Goal: Book appointment/travel/reservation

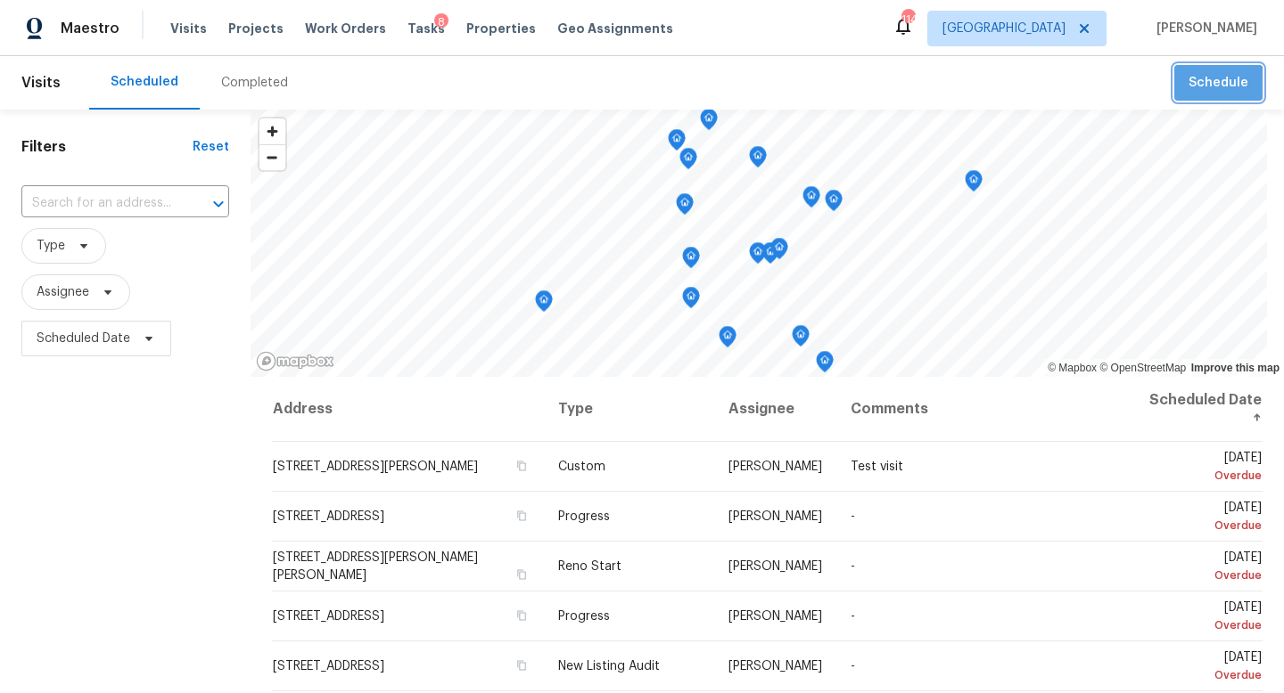
click at [1218, 94] on button "Schedule" at bounding box center [1218, 83] width 88 height 37
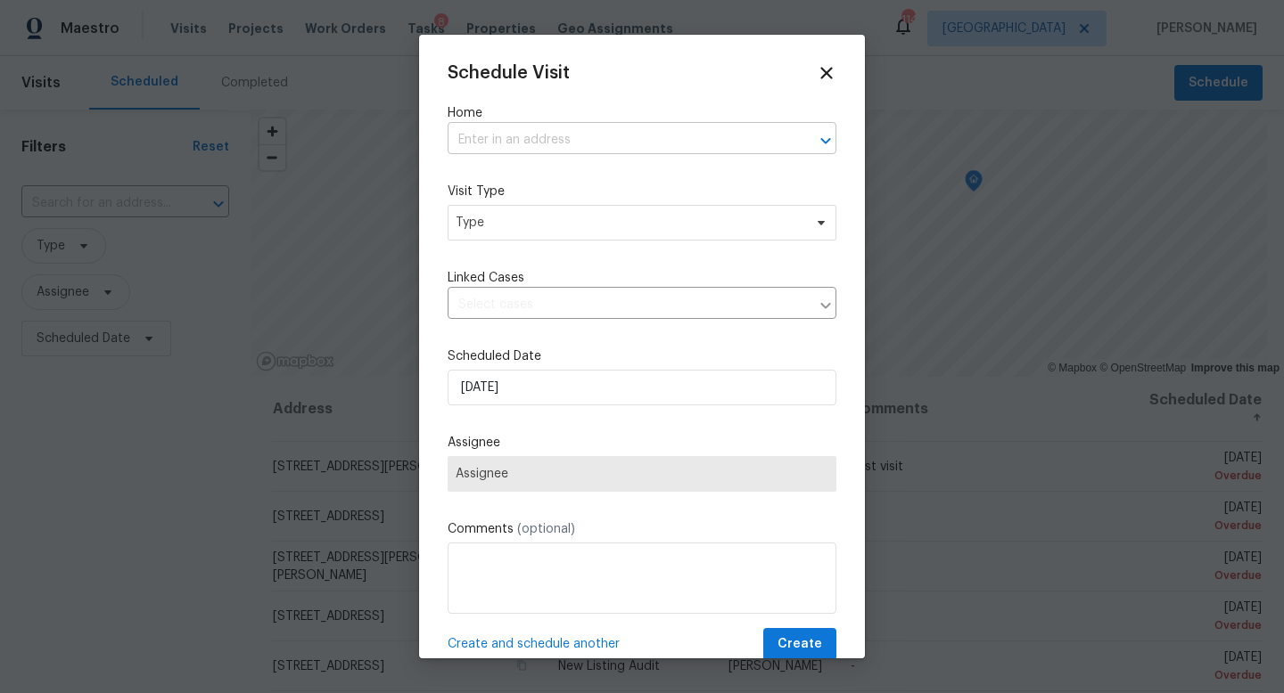
click at [599, 135] on input "text" at bounding box center [616, 141] width 339 height 28
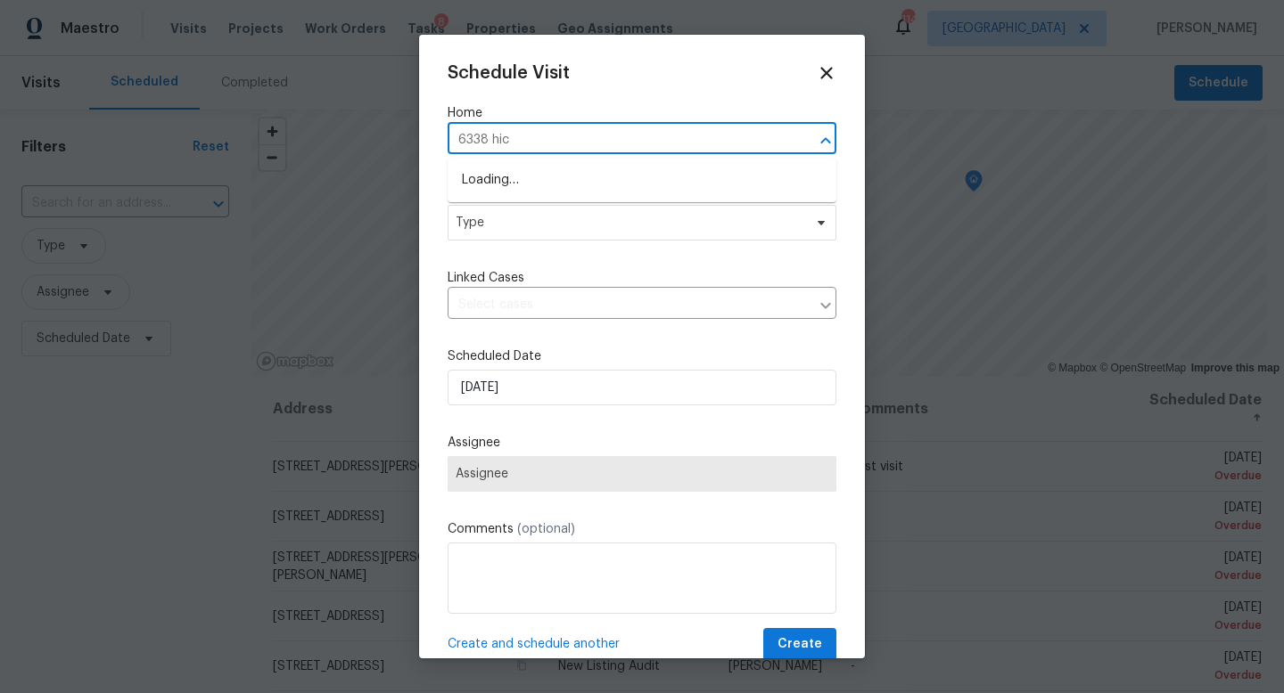
type input "6338 hick"
click at [595, 173] on li "[STREET_ADDRESS]" at bounding box center [641, 180] width 389 height 29
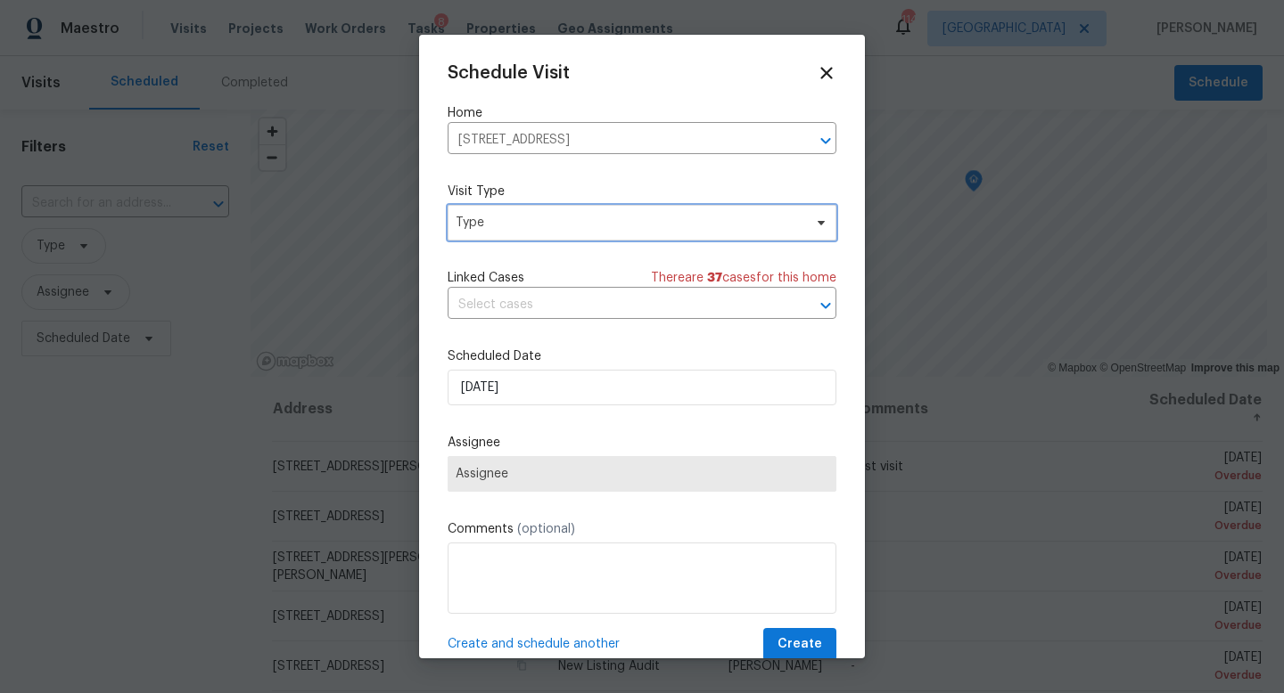
click at [537, 226] on span "Type" at bounding box center [628, 223] width 347 height 18
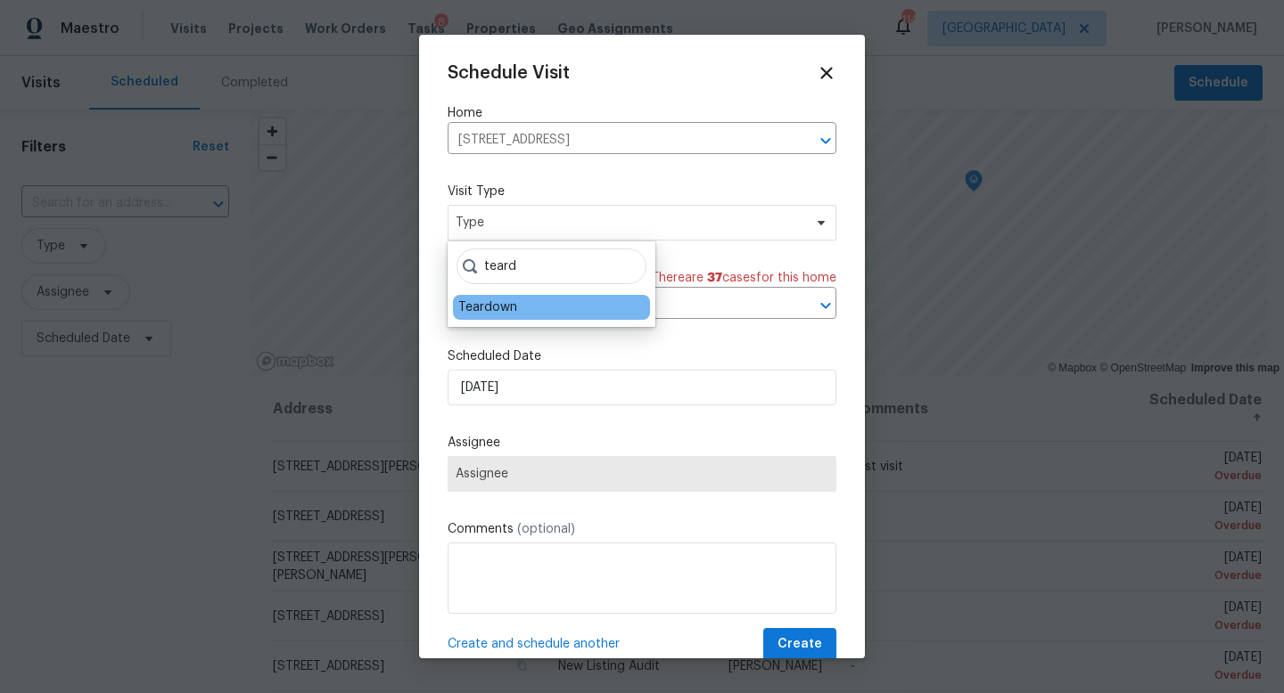
type input "teard"
click at [494, 315] on div "Teardown" at bounding box center [487, 308] width 59 height 18
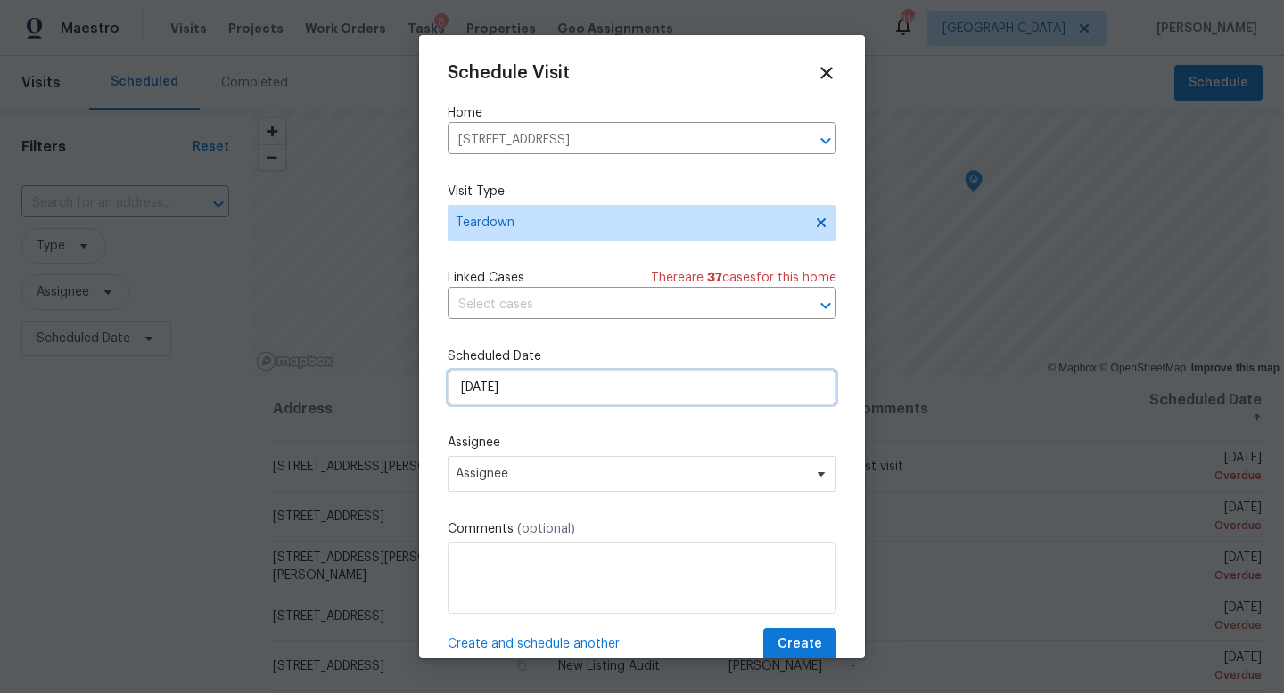
click at [535, 379] on input "[DATE]" at bounding box center [641, 388] width 389 height 36
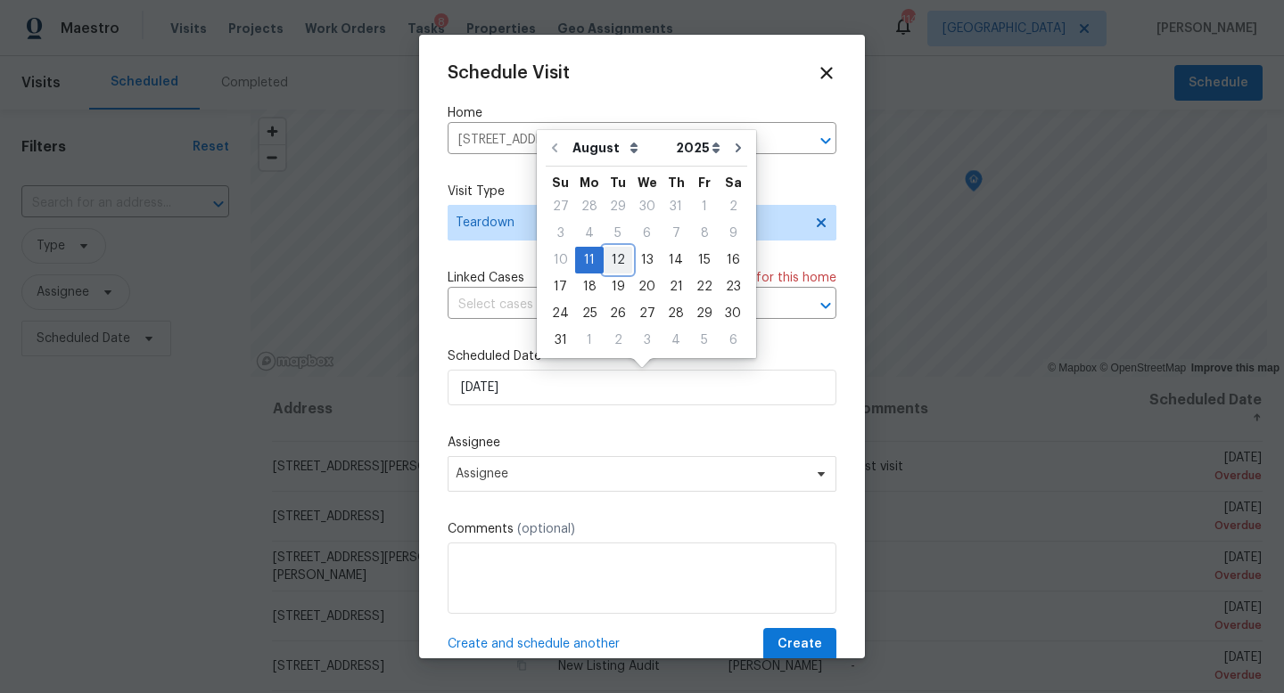
click at [616, 256] on div "12" at bounding box center [617, 260] width 29 height 25
type input "[DATE]"
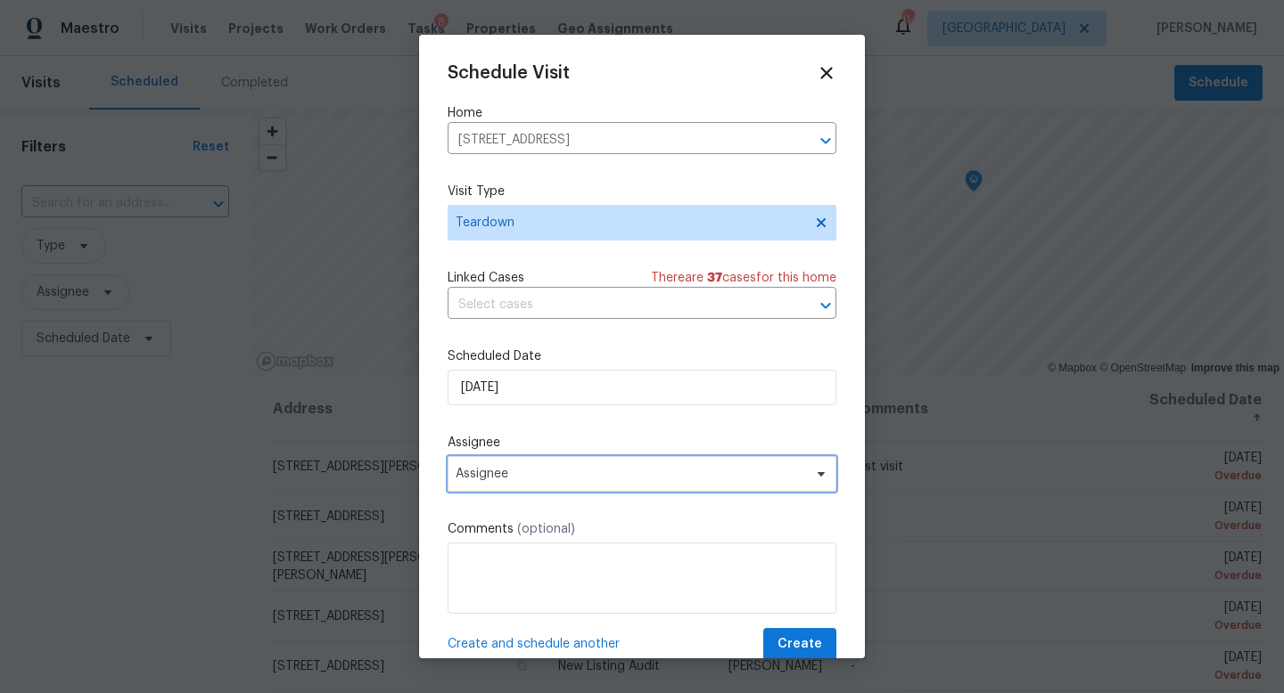
click at [488, 477] on span "Assignee" at bounding box center [629, 474] width 349 height 14
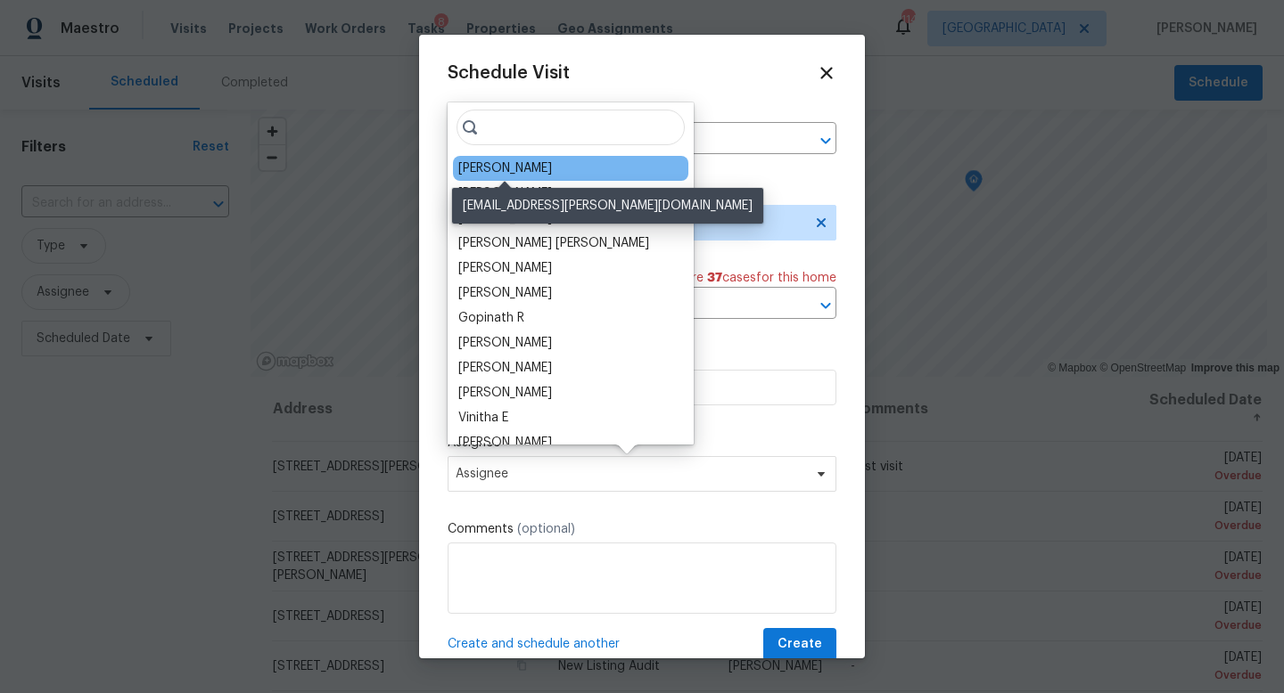
click at [489, 171] on div "[PERSON_NAME]" at bounding box center [505, 169] width 94 height 18
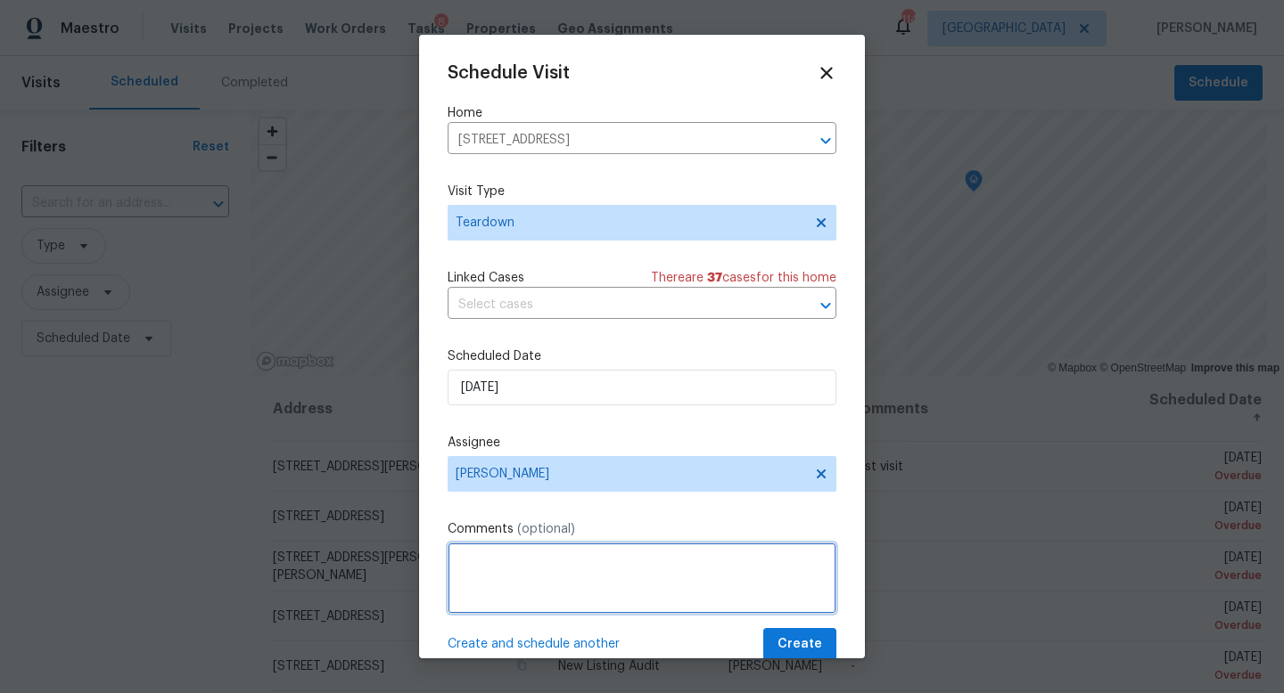
click at [529, 570] on textarea at bounding box center [641, 578] width 389 height 71
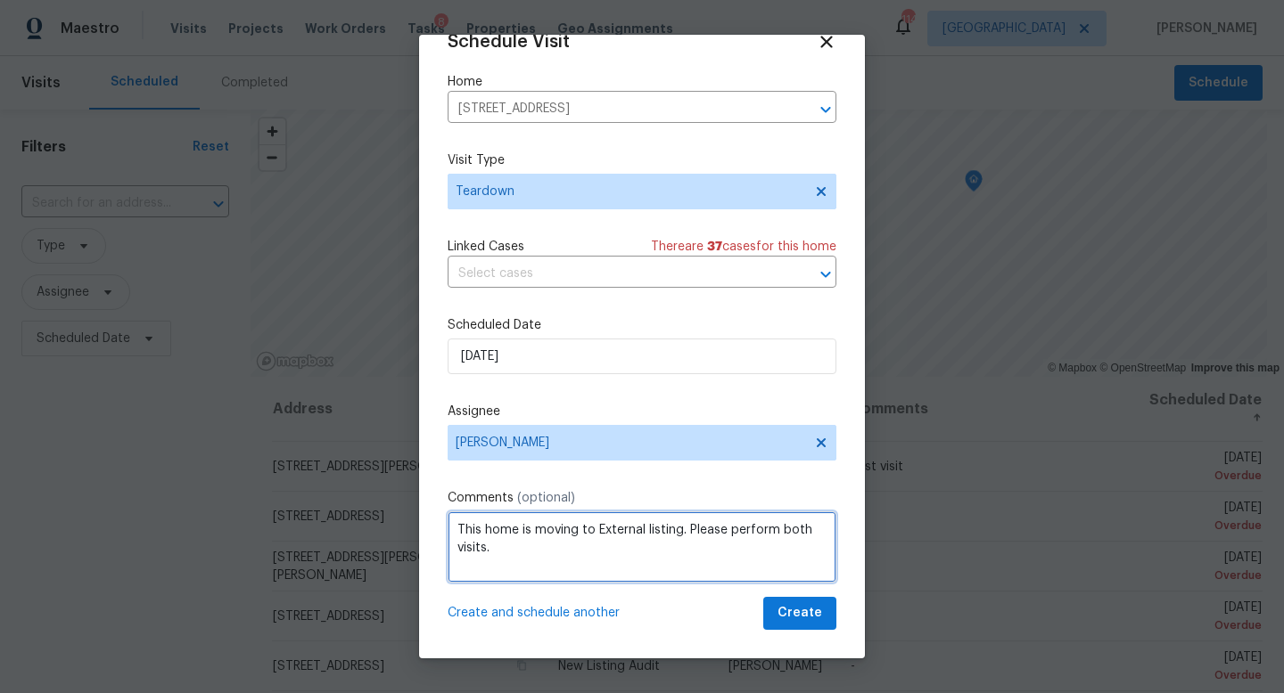
type textarea "This home is moving to External listing. Please perform both visits."
click at [570, 621] on span "Create and schedule another" at bounding box center [533, 613] width 172 height 18
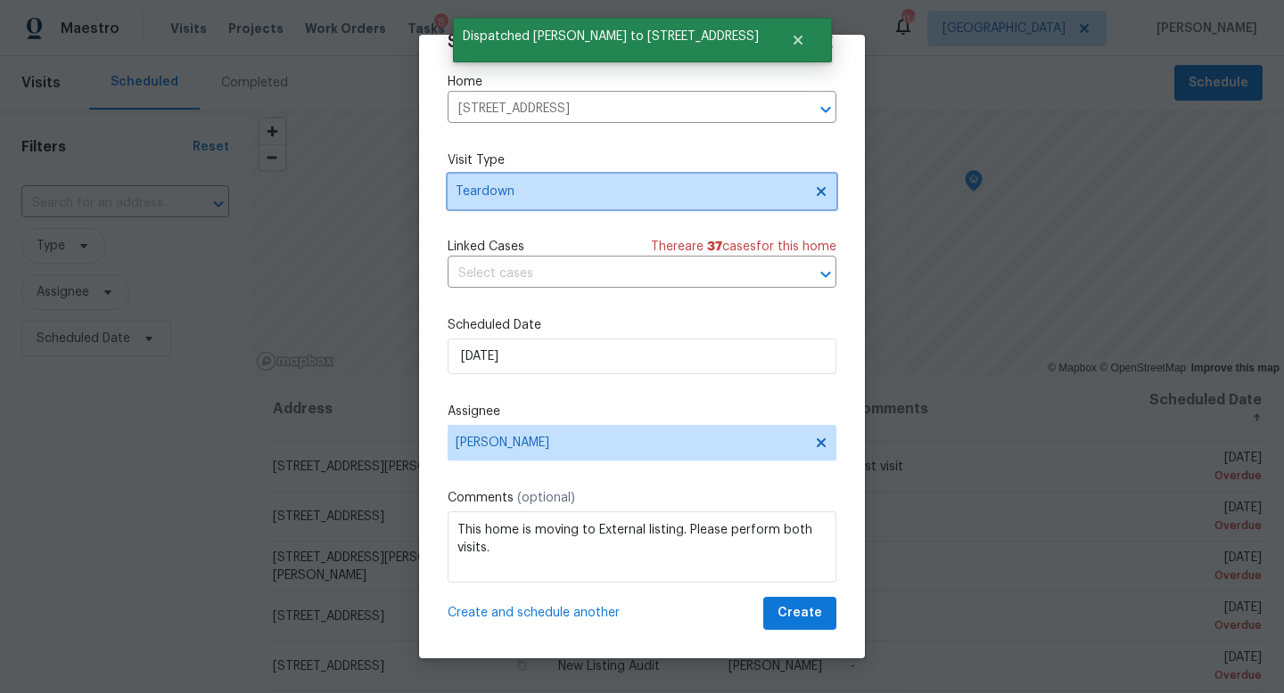
click at [510, 199] on span "Teardown" at bounding box center [628, 192] width 347 height 18
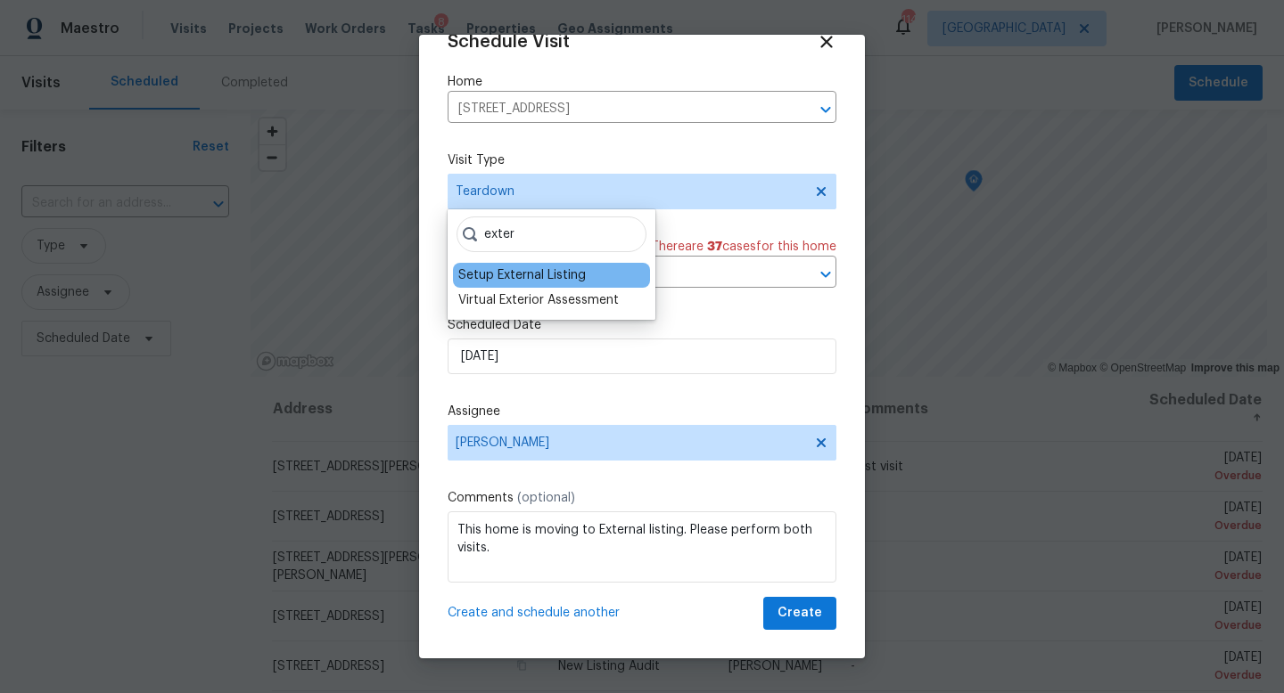
type input "exter"
click at [511, 271] on div "Setup External Listing" at bounding box center [521, 276] width 127 height 18
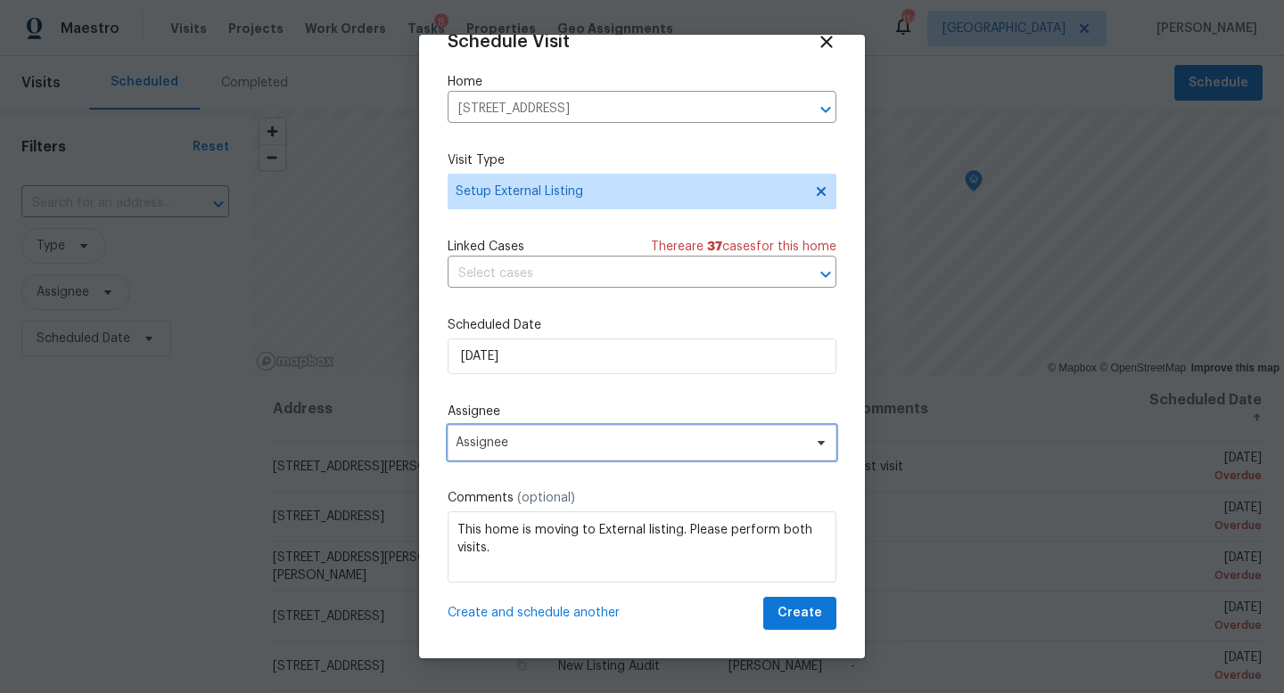
click at [594, 447] on span "Assignee" at bounding box center [629, 443] width 349 height 14
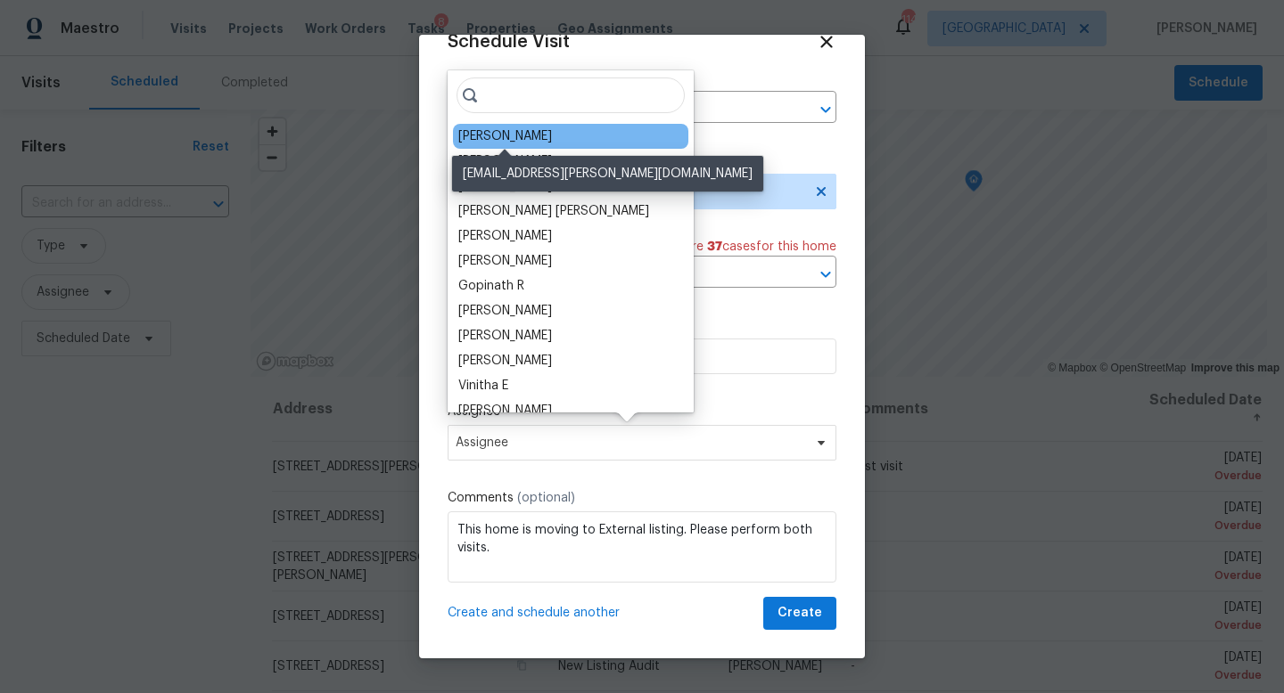
click at [523, 133] on div "[PERSON_NAME]" at bounding box center [505, 136] width 94 height 18
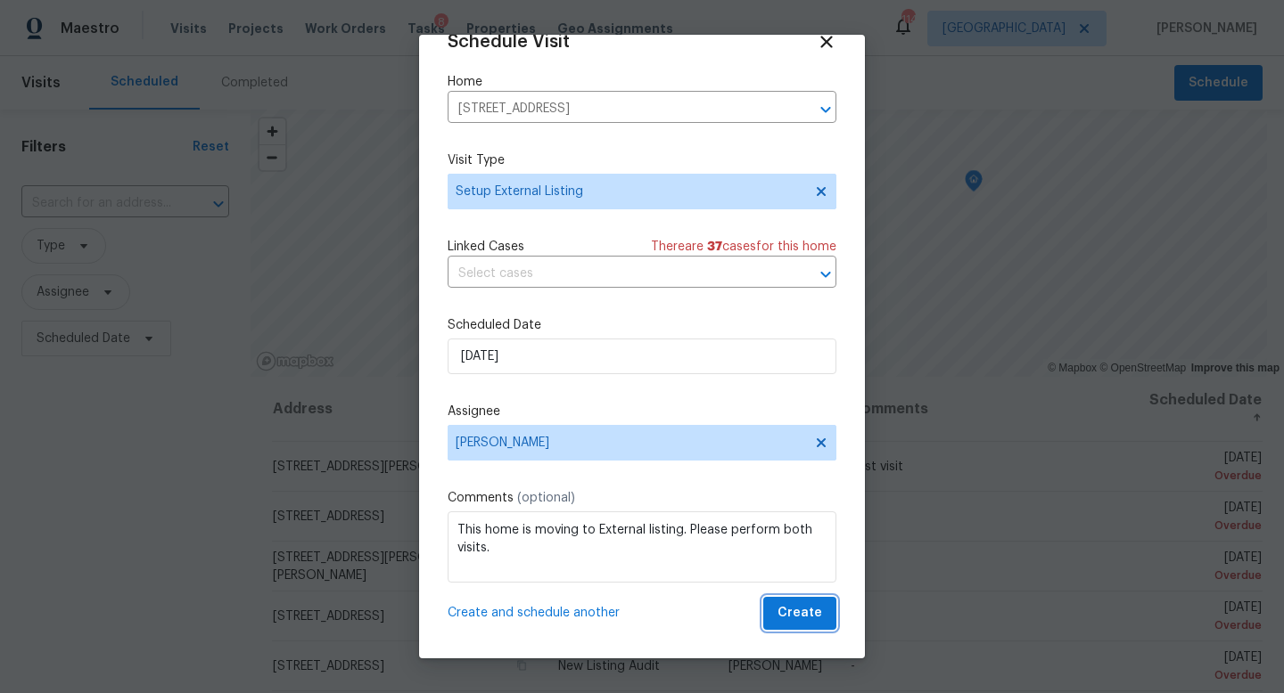
click at [787, 610] on span "Create" at bounding box center [799, 614] width 45 height 22
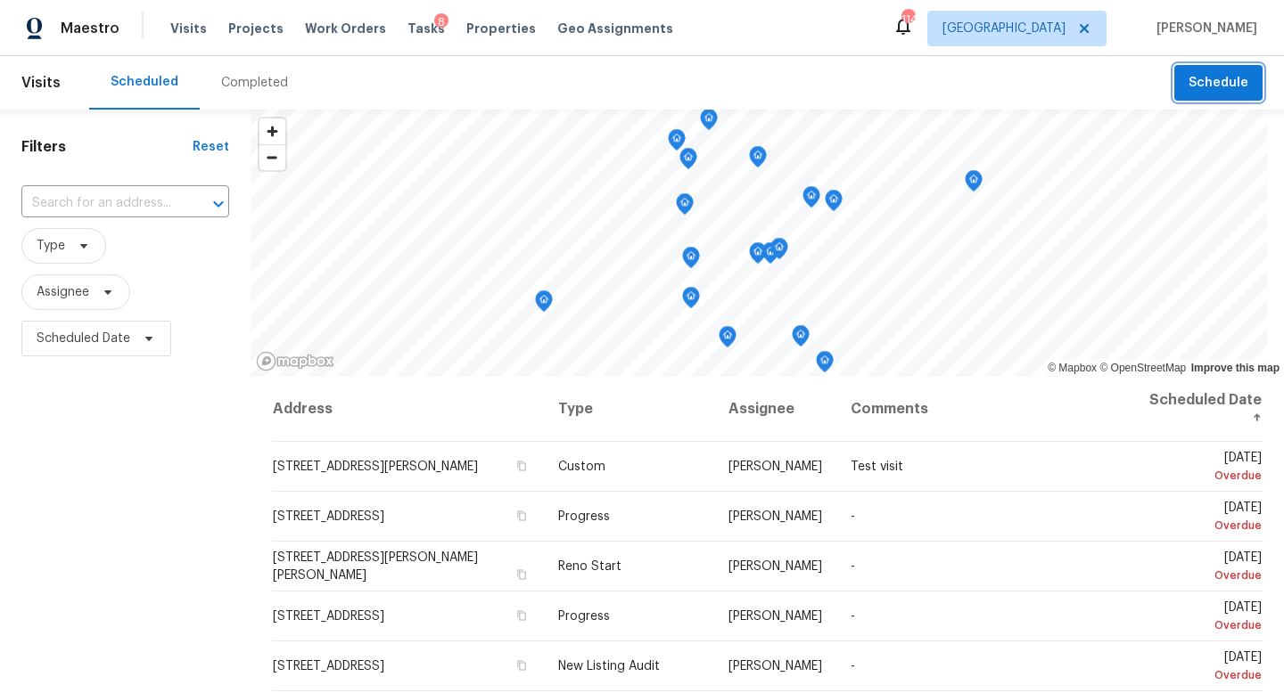
click at [1219, 88] on span "Schedule" at bounding box center [1218, 83] width 60 height 22
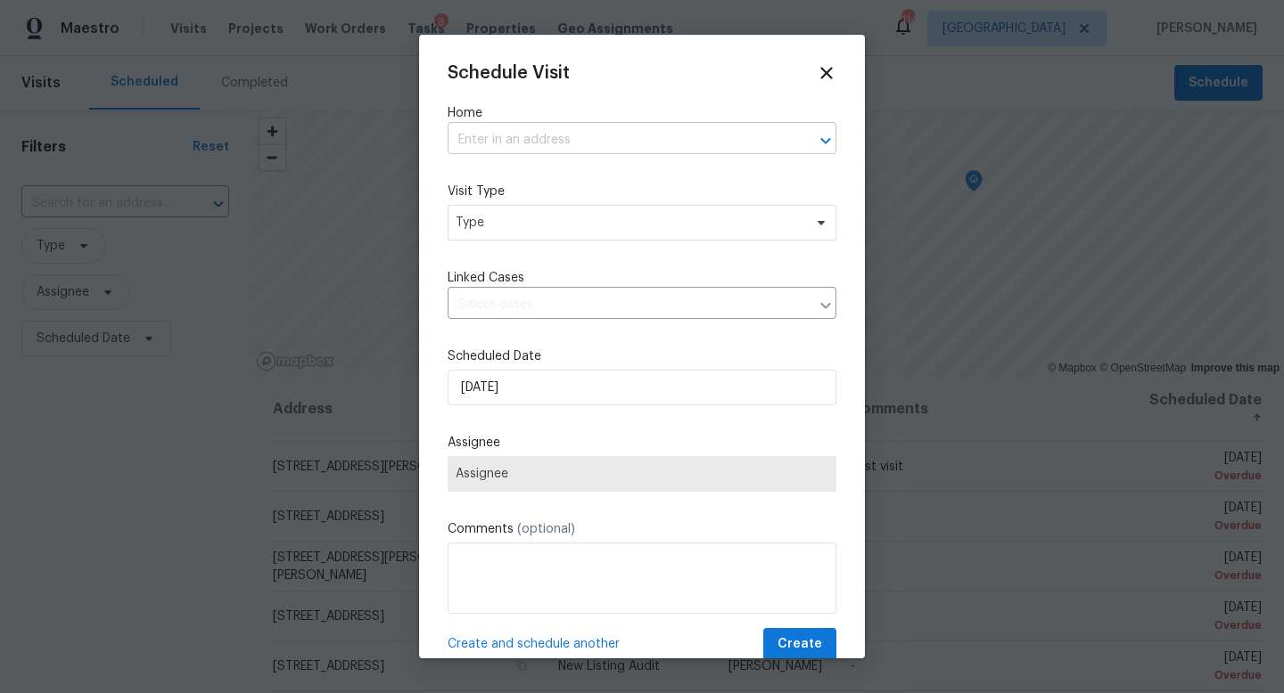
click at [517, 134] on input "text" at bounding box center [616, 141] width 339 height 28
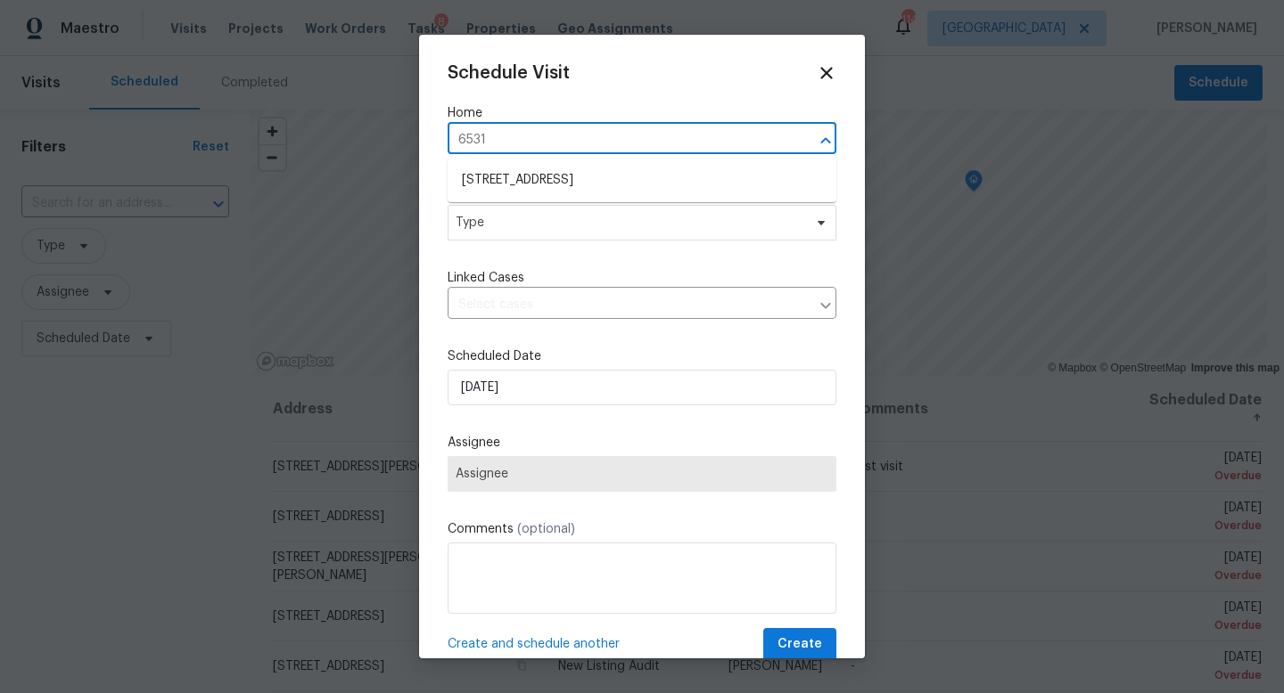
type input "6531"
click at [536, 187] on li "[STREET_ADDRESS]" at bounding box center [641, 180] width 389 height 29
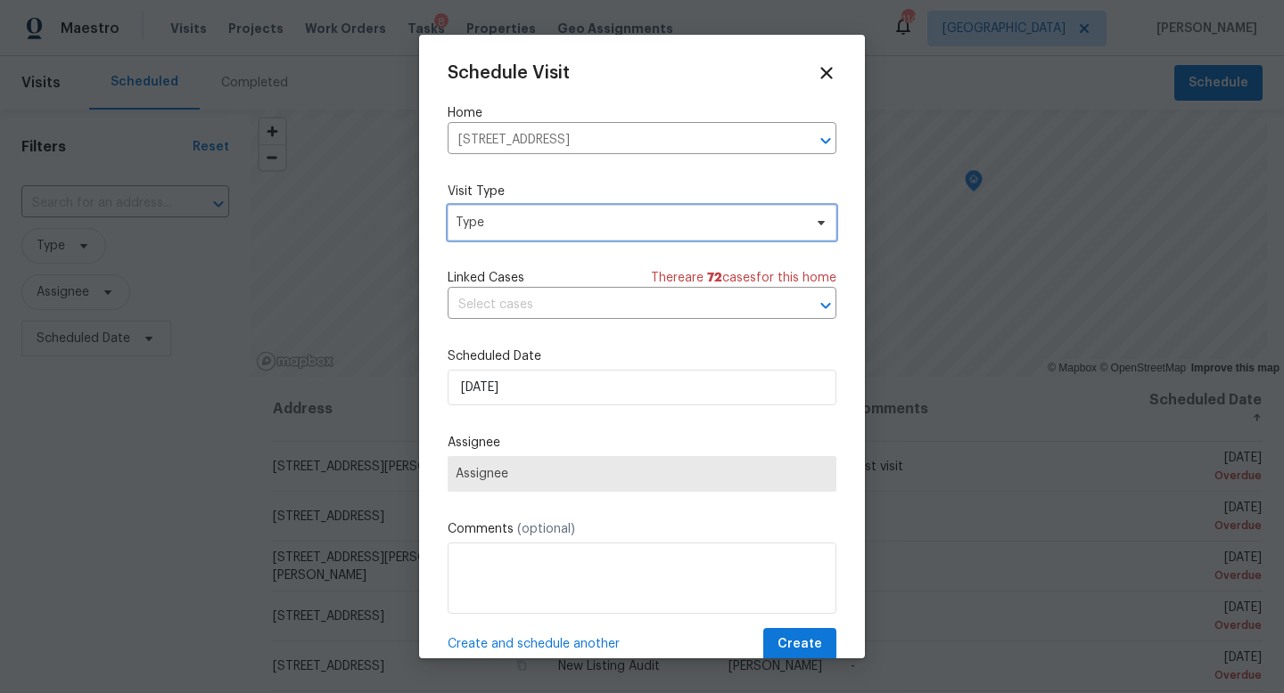
click at [533, 219] on span "Type" at bounding box center [628, 223] width 347 height 18
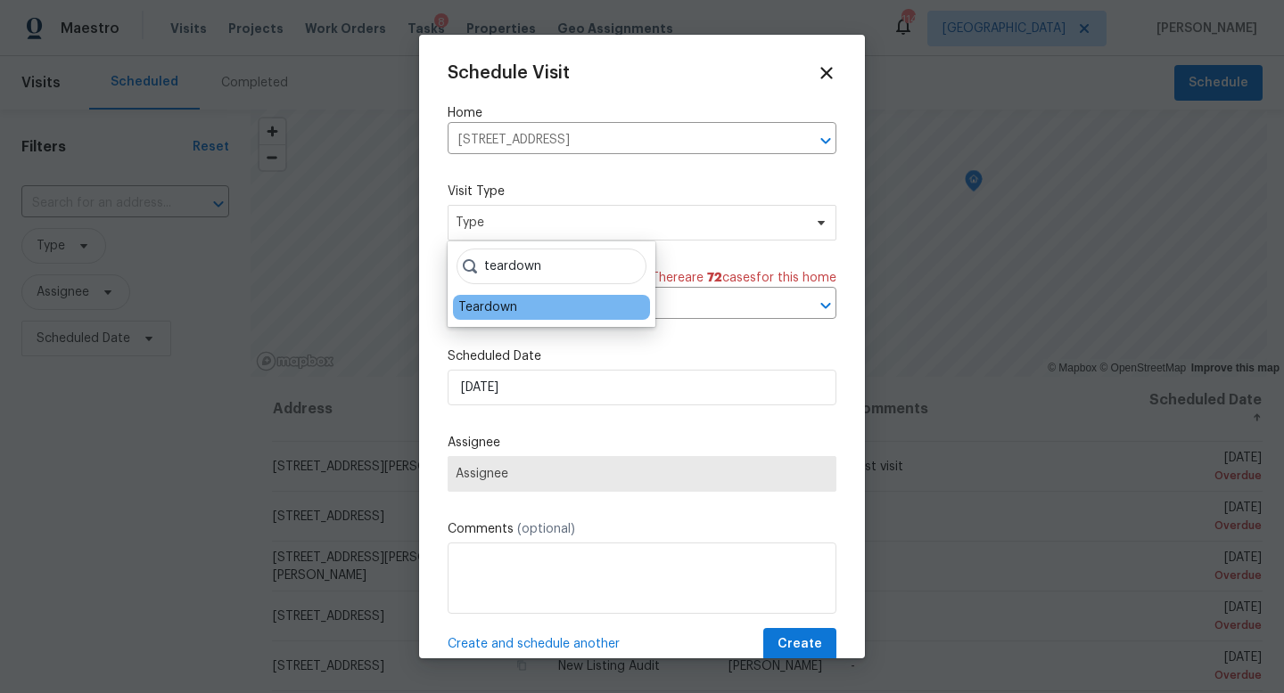
type input "teardown"
click at [500, 308] on div "Teardown" at bounding box center [487, 308] width 59 height 18
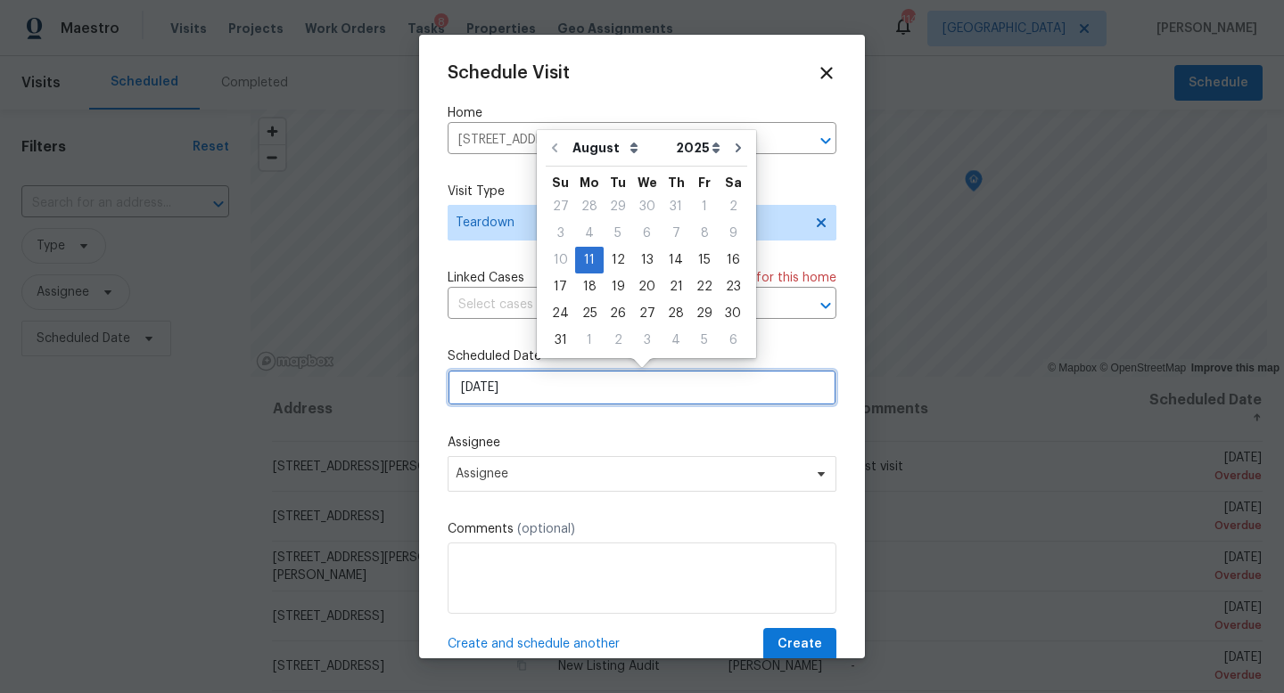
click at [517, 389] on input "[DATE]" at bounding box center [641, 388] width 389 height 36
click at [615, 260] on div "12" at bounding box center [617, 260] width 29 height 25
type input "[DATE]"
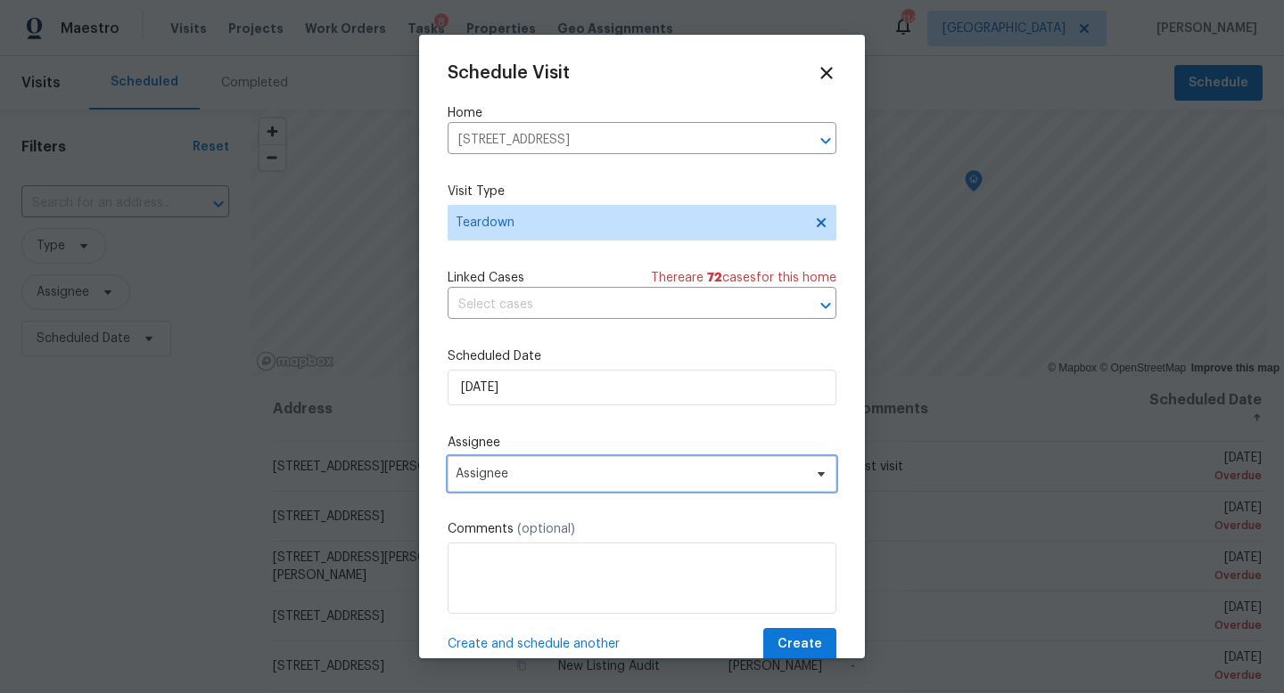
click at [533, 475] on span "Assignee" at bounding box center [629, 474] width 349 height 14
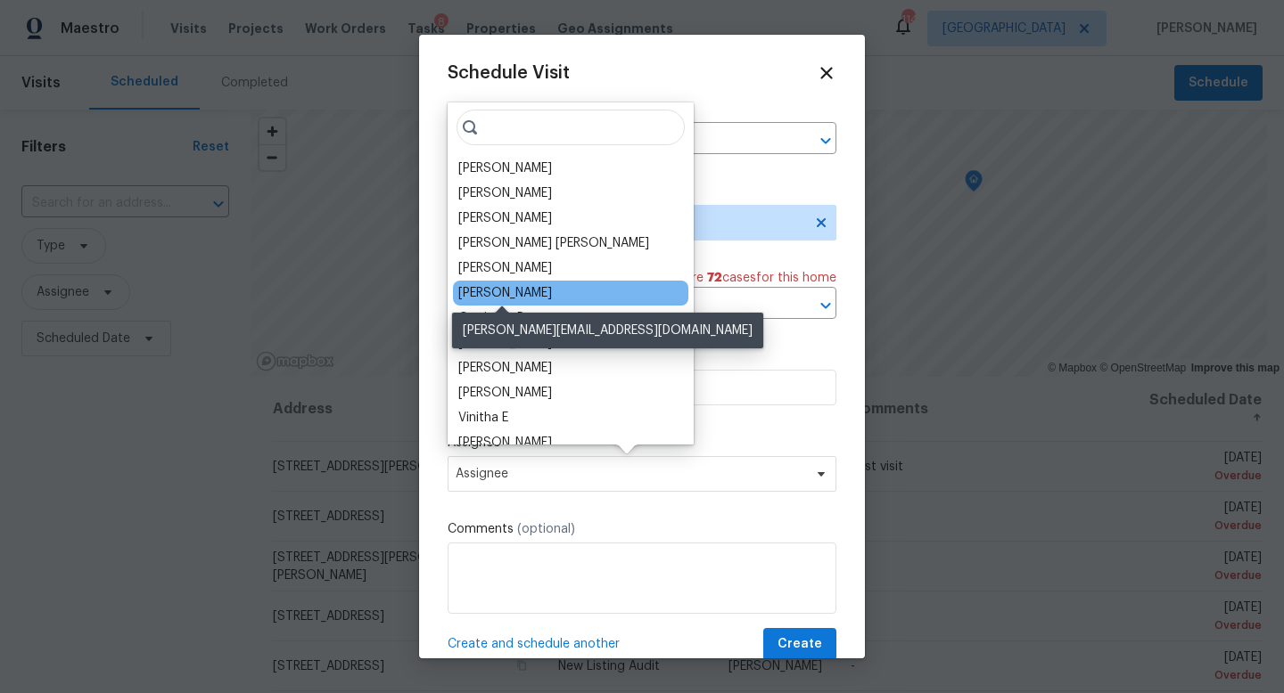
click at [526, 285] on div "[PERSON_NAME]" at bounding box center [505, 293] width 94 height 18
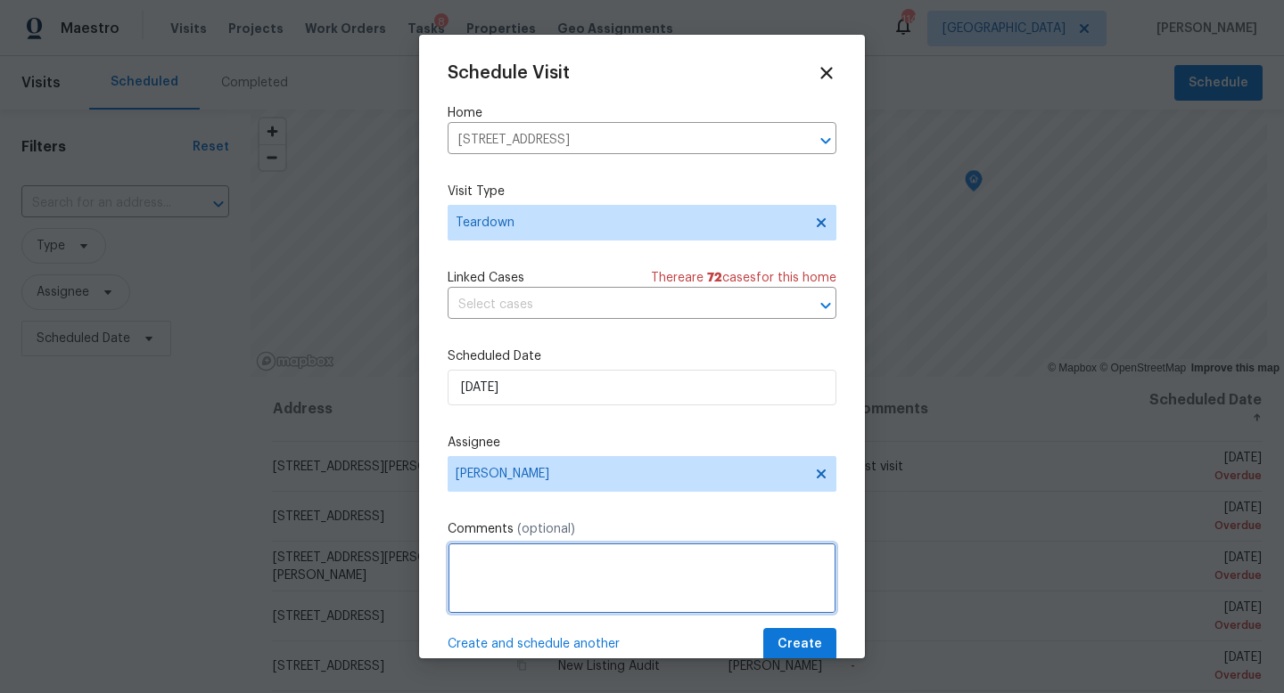
click at [527, 588] on textarea at bounding box center [641, 578] width 389 height 71
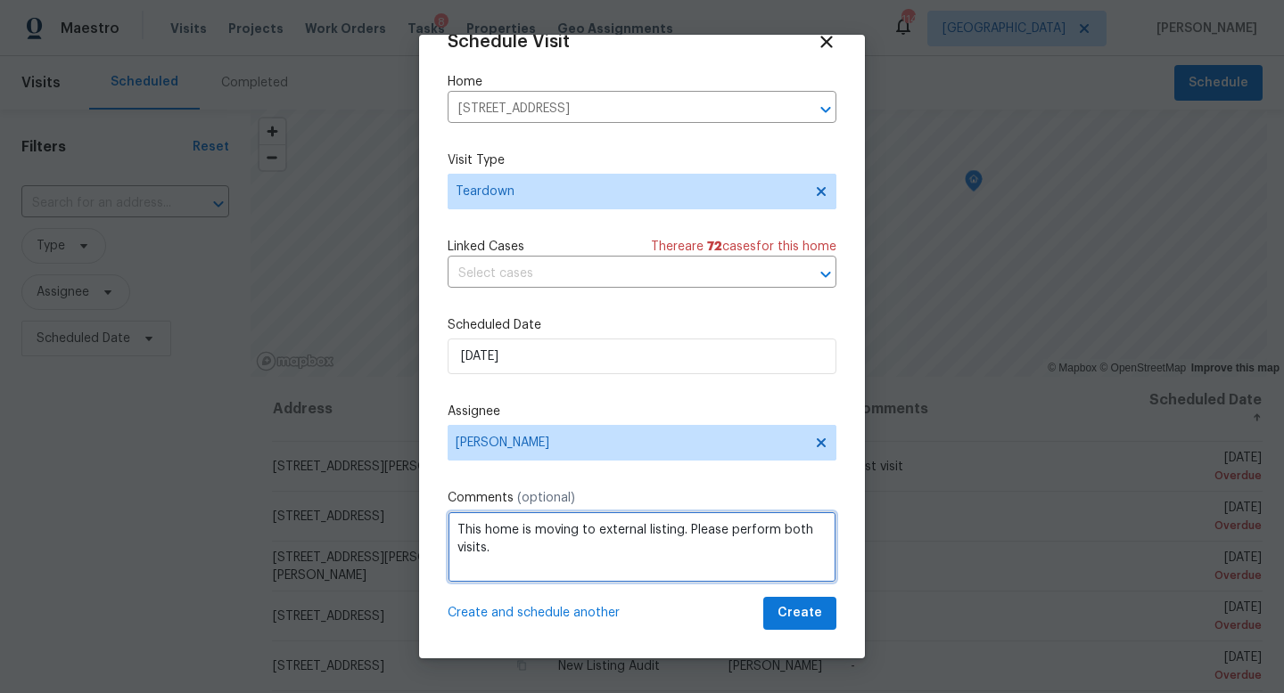
type textarea "This home is moving to external listing. Please perform both visits."
click at [537, 615] on span "Create and schedule another" at bounding box center [533, 613] width 172 height 18
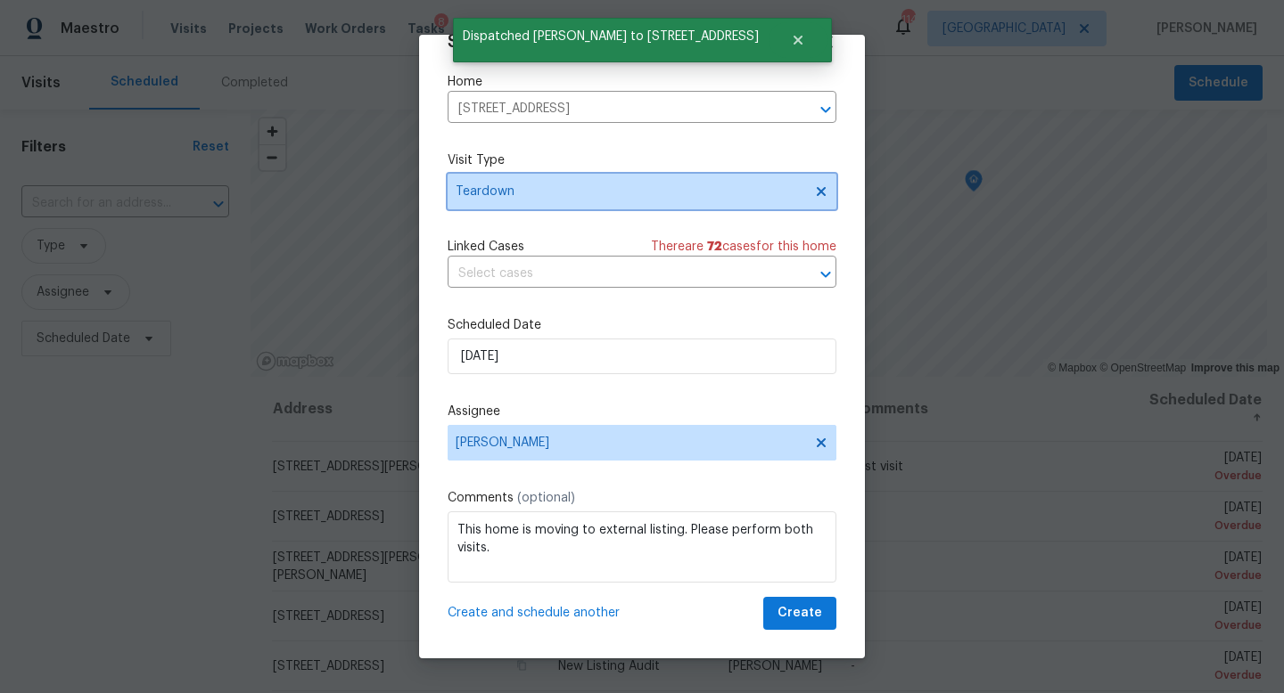
click at [520, 199] on span "Teardown" at bounding box center [628, 192] width 347 height 18
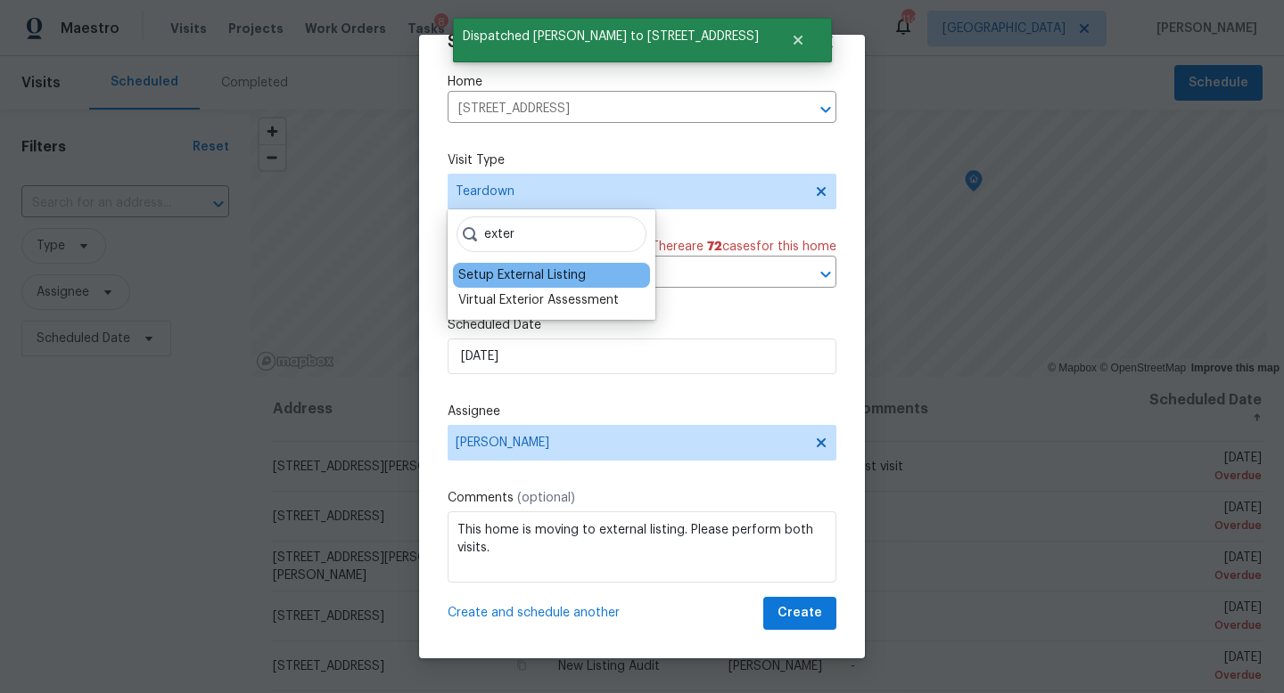
type input "exter"
click at [520, 268] on div "Setup External Listing" at bounding box center [521, 276] width 127 height 18
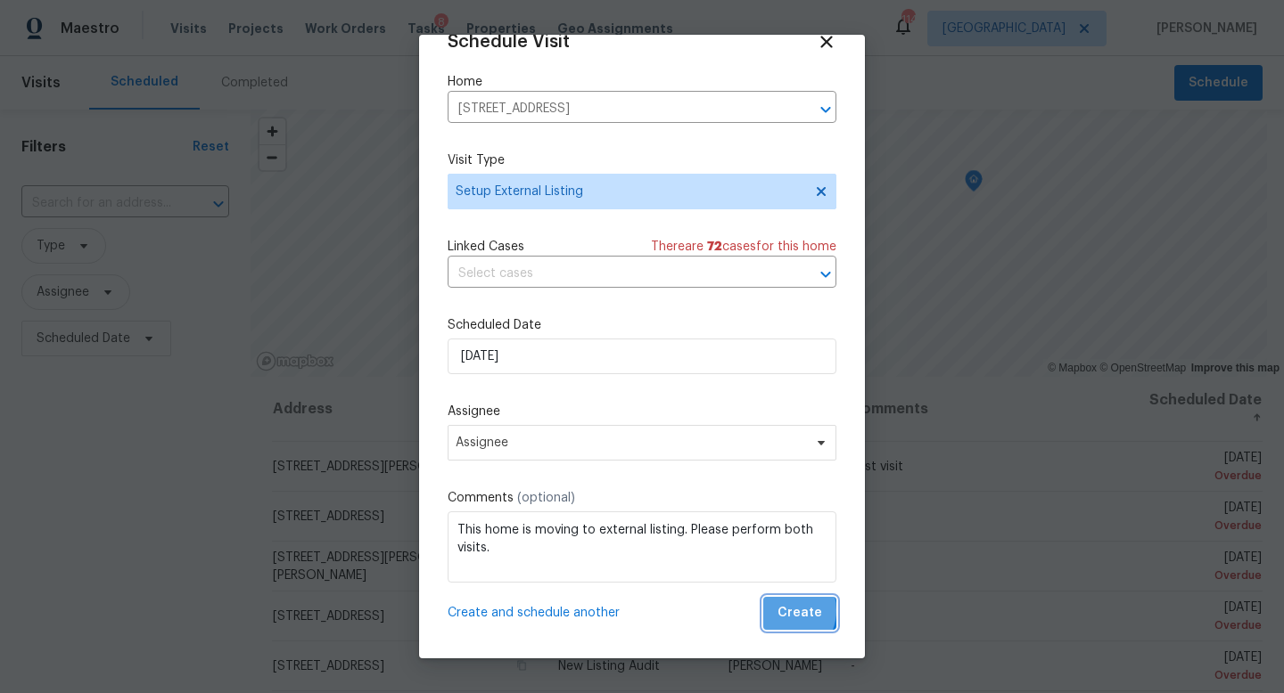
click at [784, 611] on span "Create" at bounding box center [799, 614] width 45 height 22
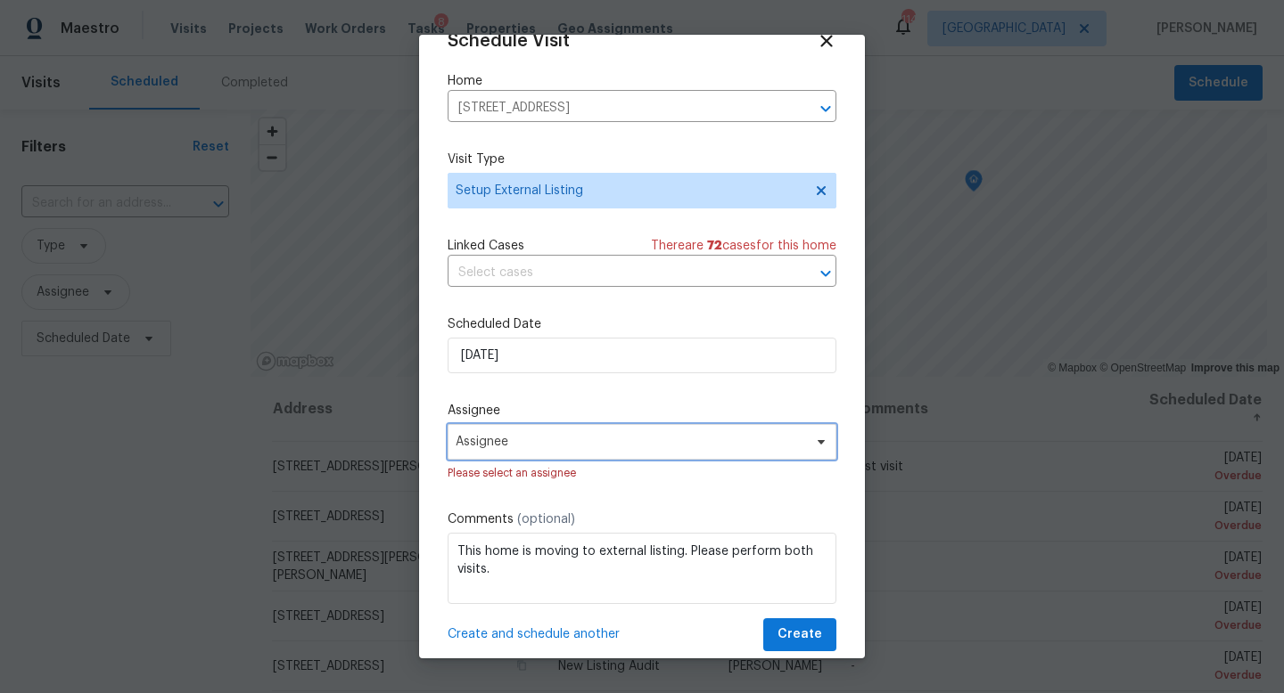
click at [583, 447] on span "Assignee" at bounding box center [629, 442] width 349 height 14
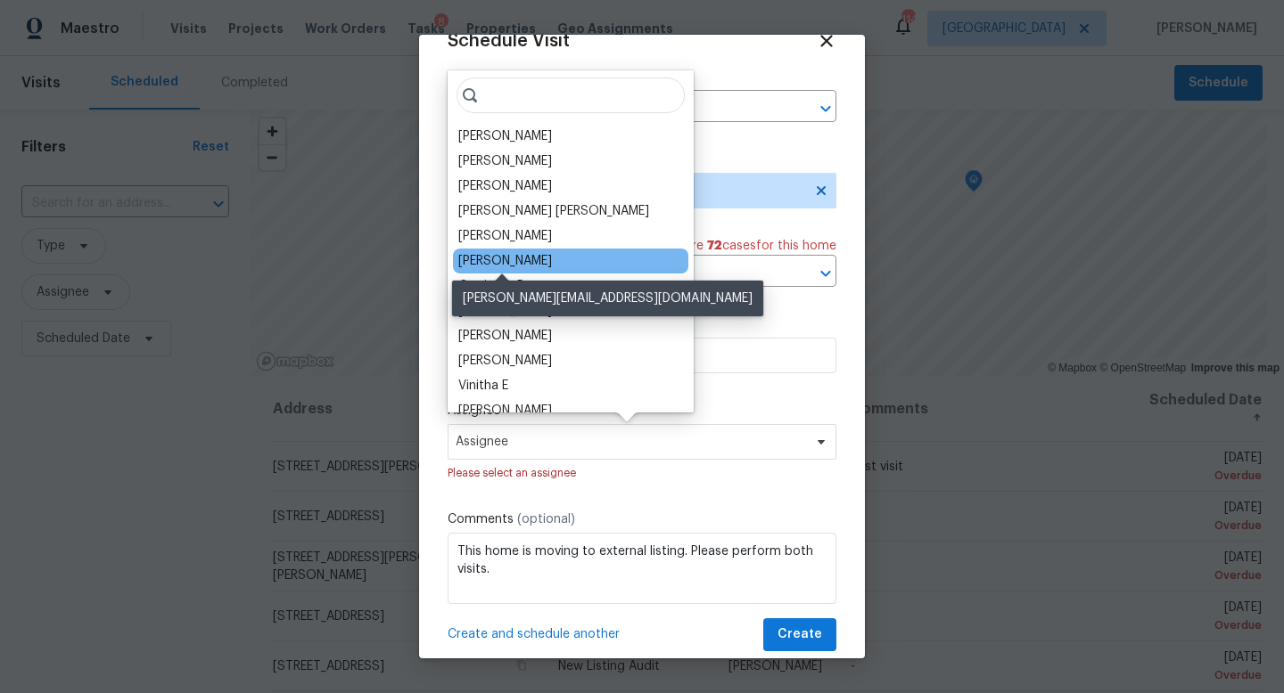
click at [512, 258] on div "[PERSON_NAME]" at bounding box center [505, 261] width 94 height 18
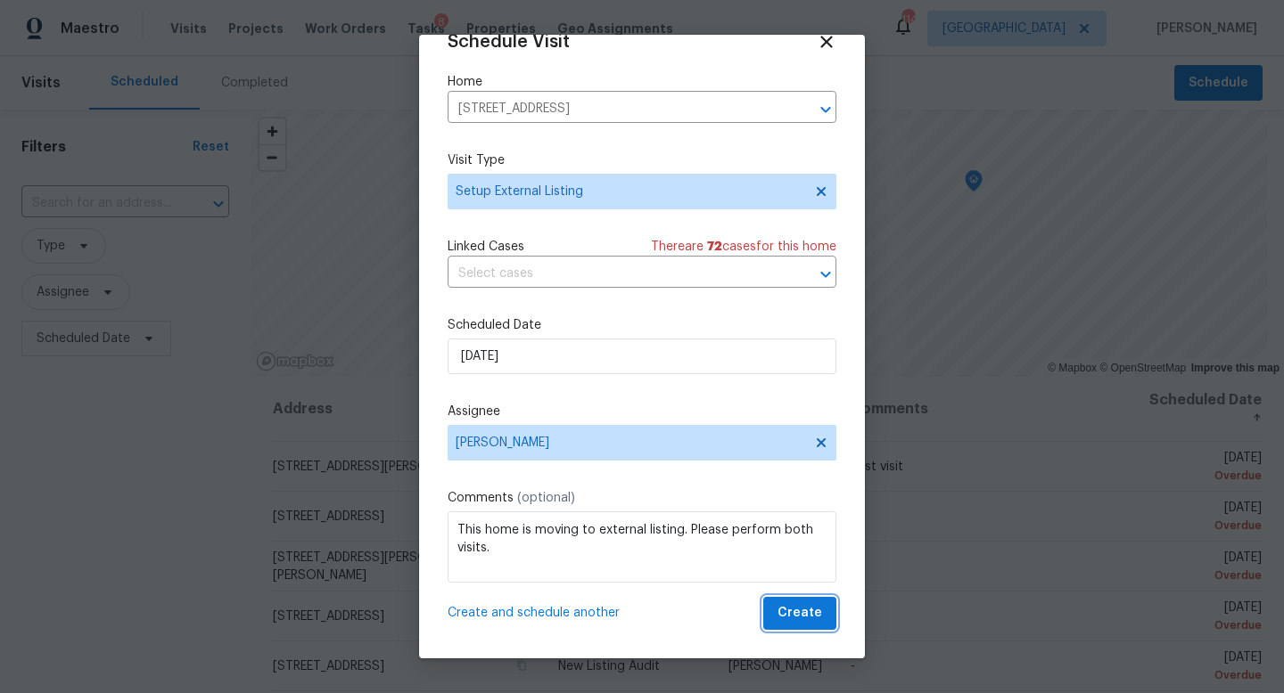
click at [805, 618] on span "Create" at bounding box center [799, 614] width 45 height 22
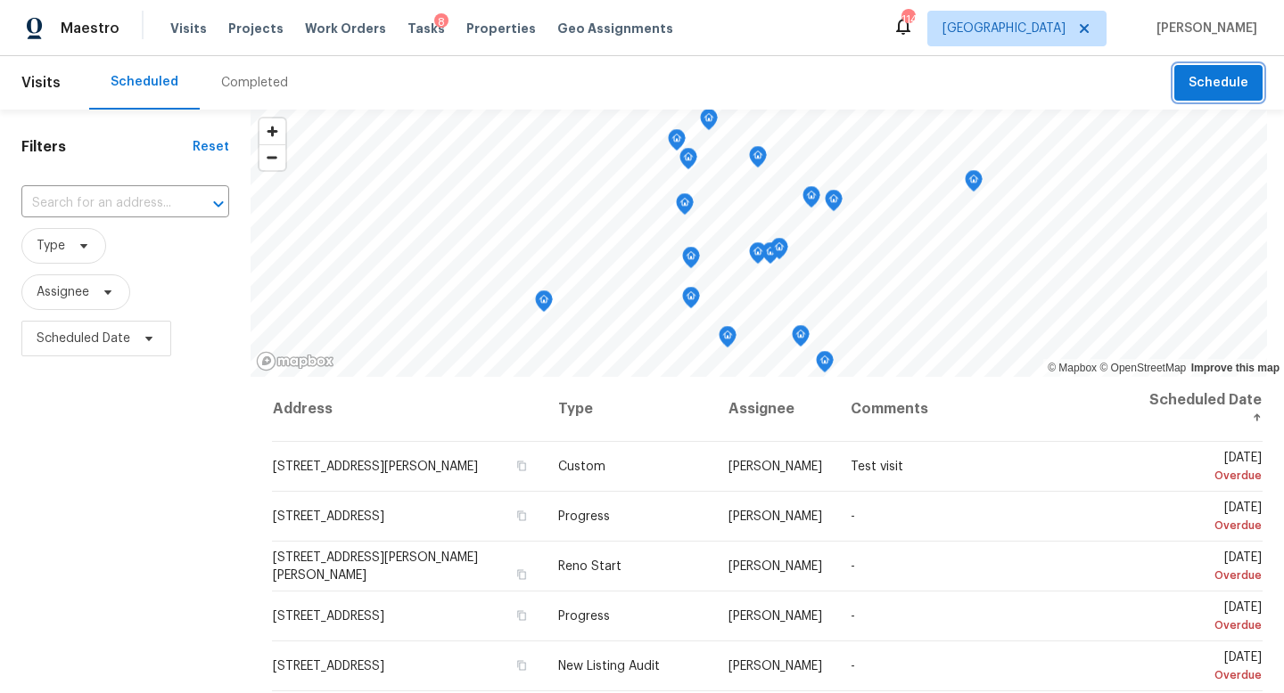
click at [1219, 78] on span "Schedule" at bounding box center [1218, 83] width 60 height 22
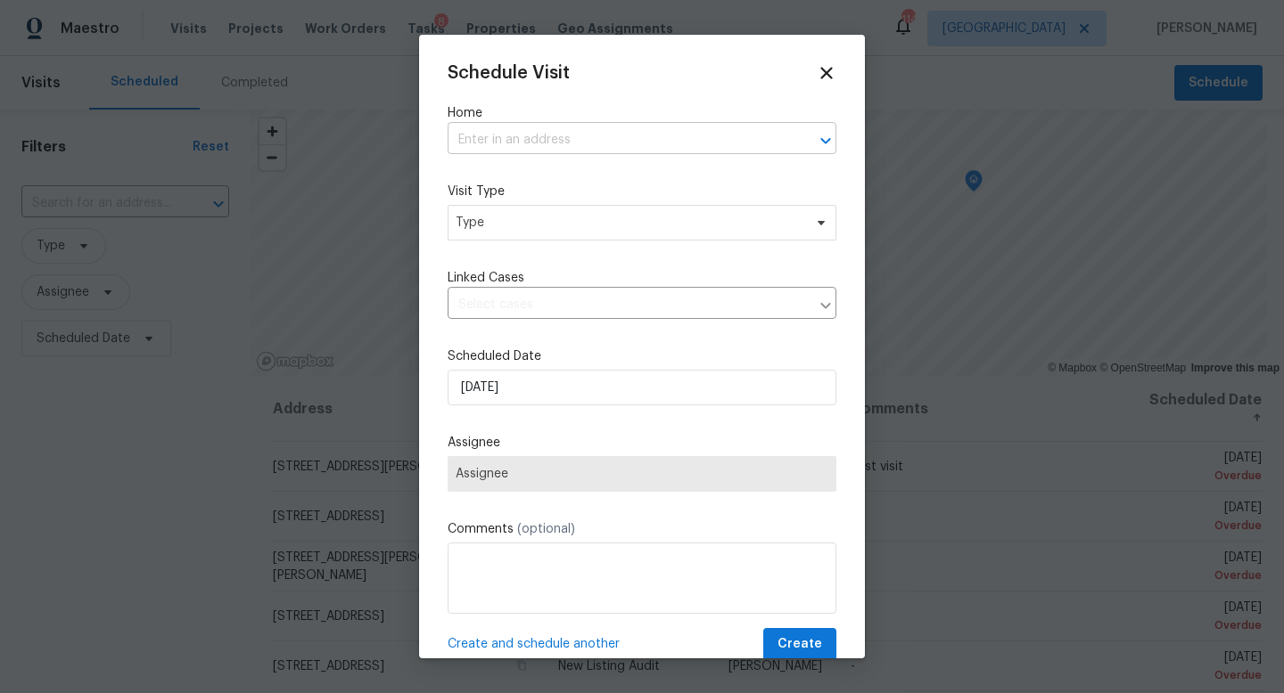
click at [483, 144] on input "text" at bounding box center [616, 141] width 339 height 28
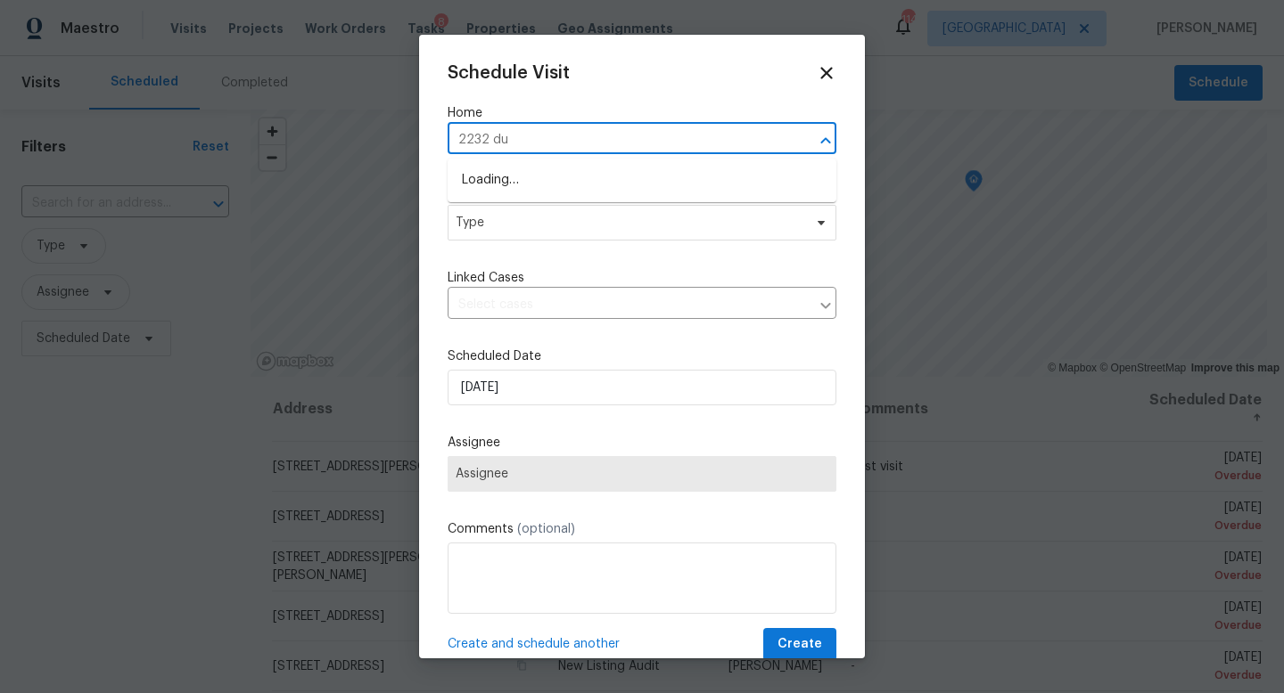
type input "2232 dun"
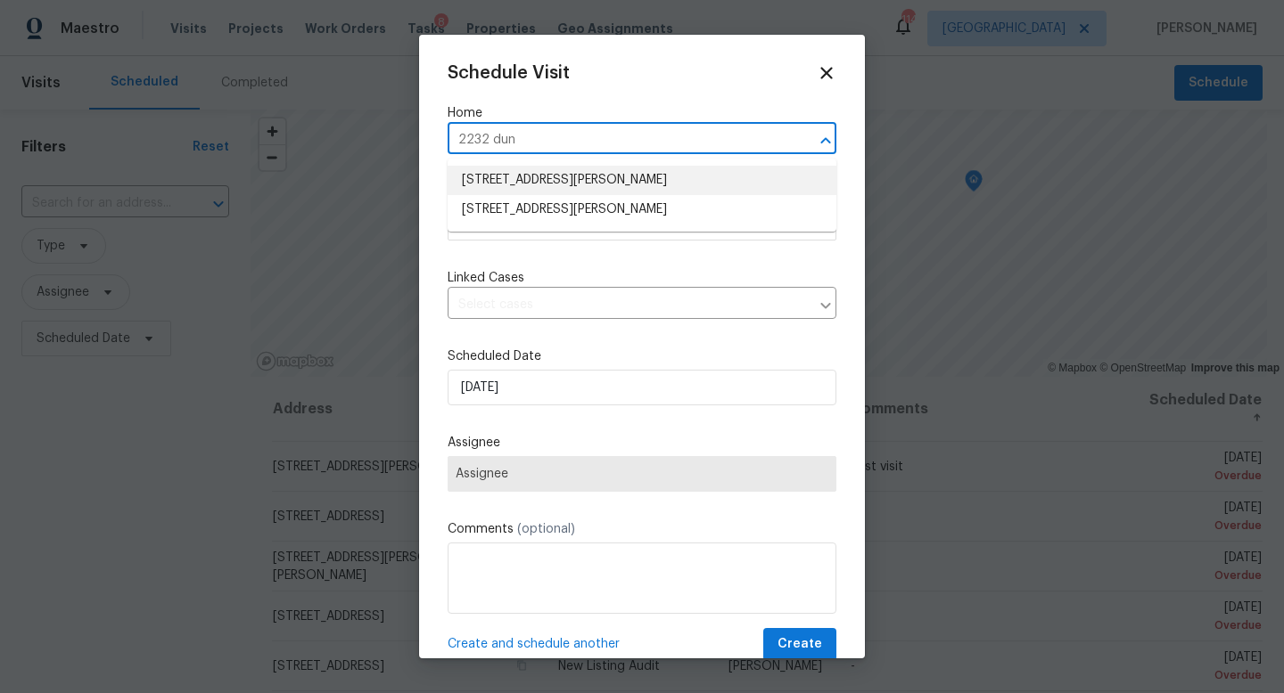
click at [540, 180] on li "[STREET_ADDRESS][PERSON_NAME]" at bounding box center [641, 180] width 389 height 29
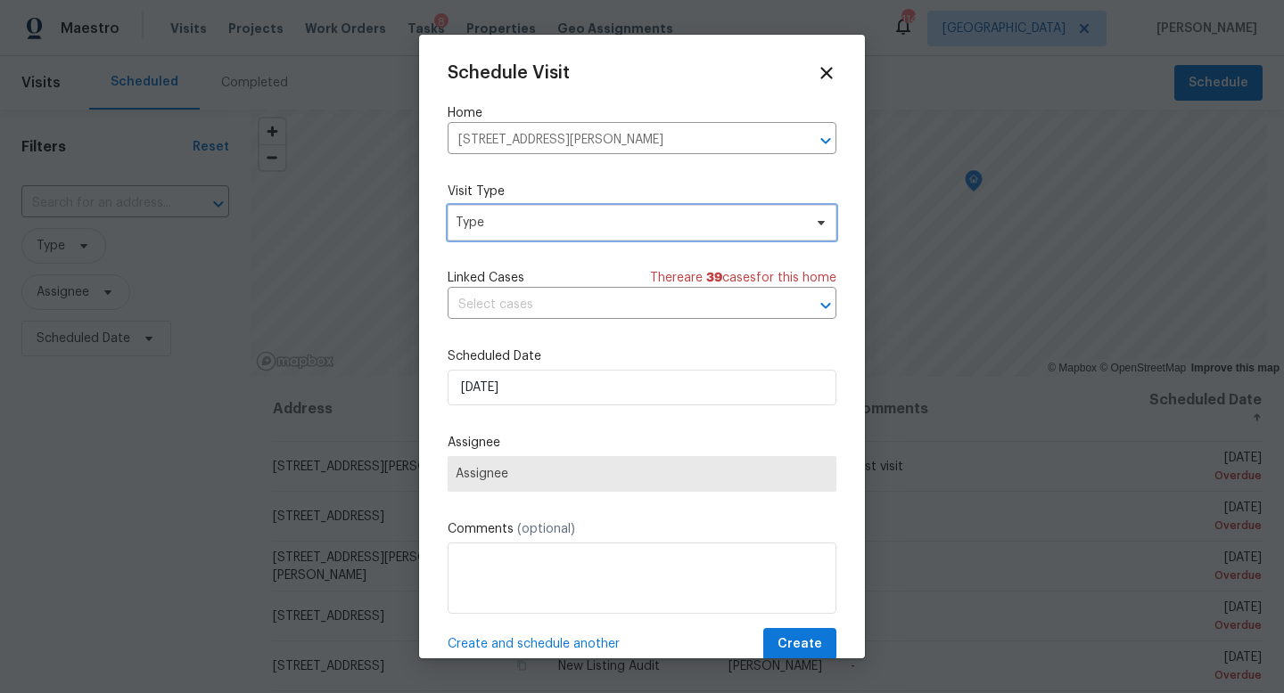
click at [508, 228] on span "Type" at bounding box center [628, 223] width 347 height 18
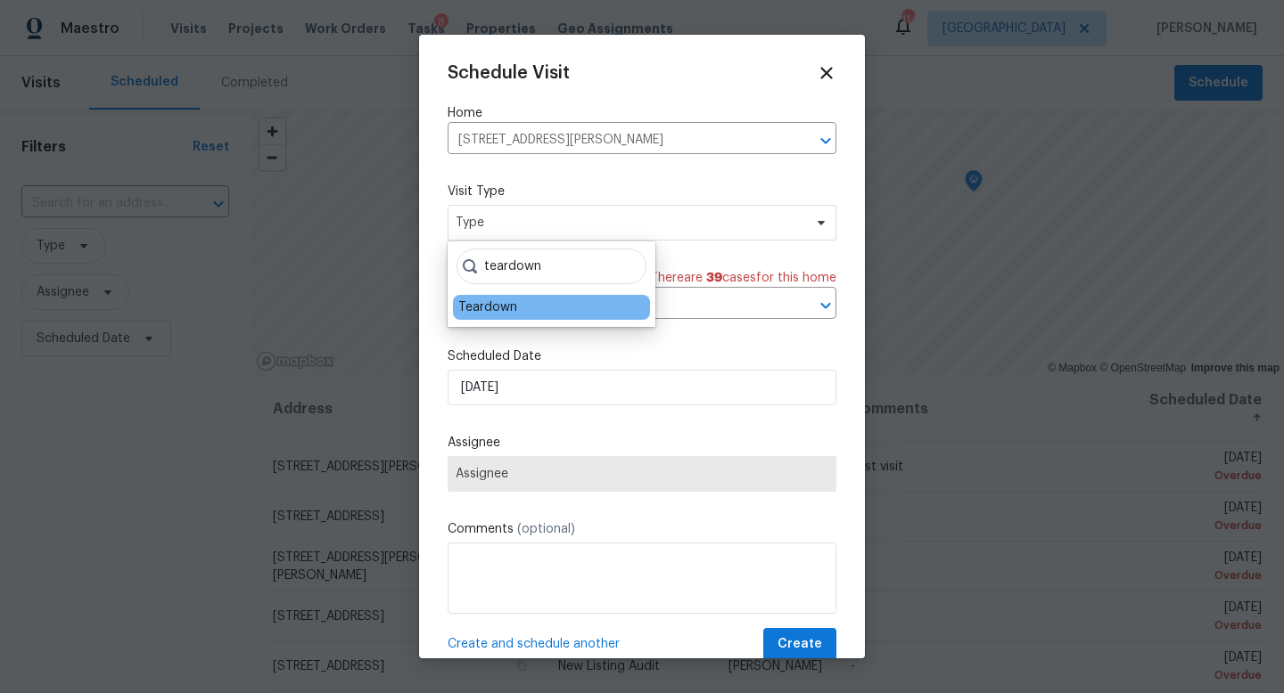
type input "teardown"
click at [488, 308] on div "Teardown" at bounding box center [487, 308] width 59 height 18
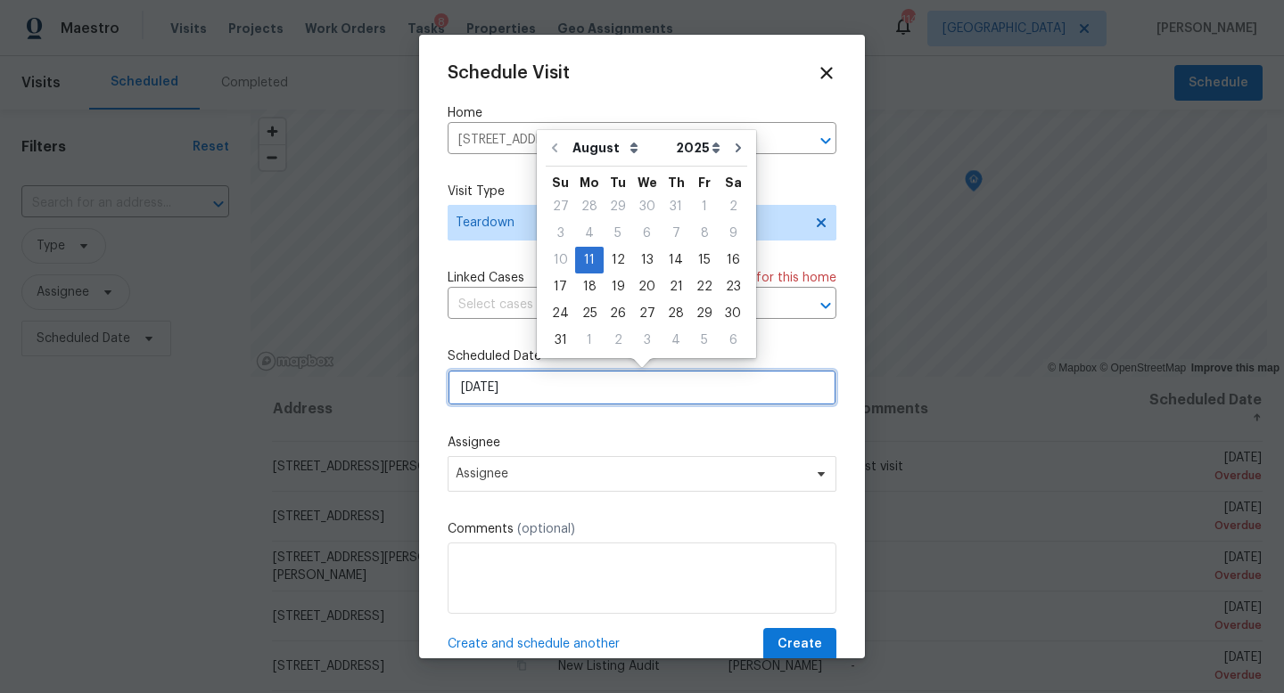
click at [516, 389] on input "[DATE]" at bounding box center [641, 388] width 389 height 36
click at [611, 264] on div "12" at bounding box center [617, 260] width 29 height 25
type input "[DATE]"
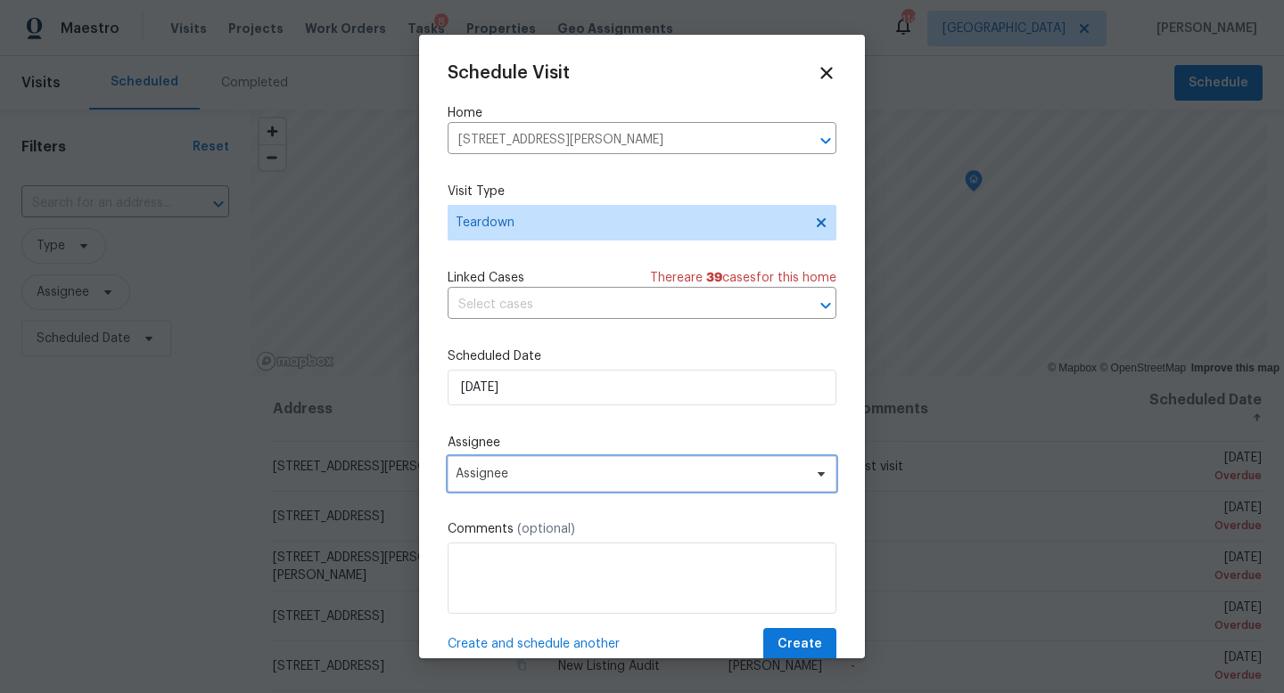
click at [519, 488] on span "Assignee" at bounding box center [641, 474] width 389 height 36
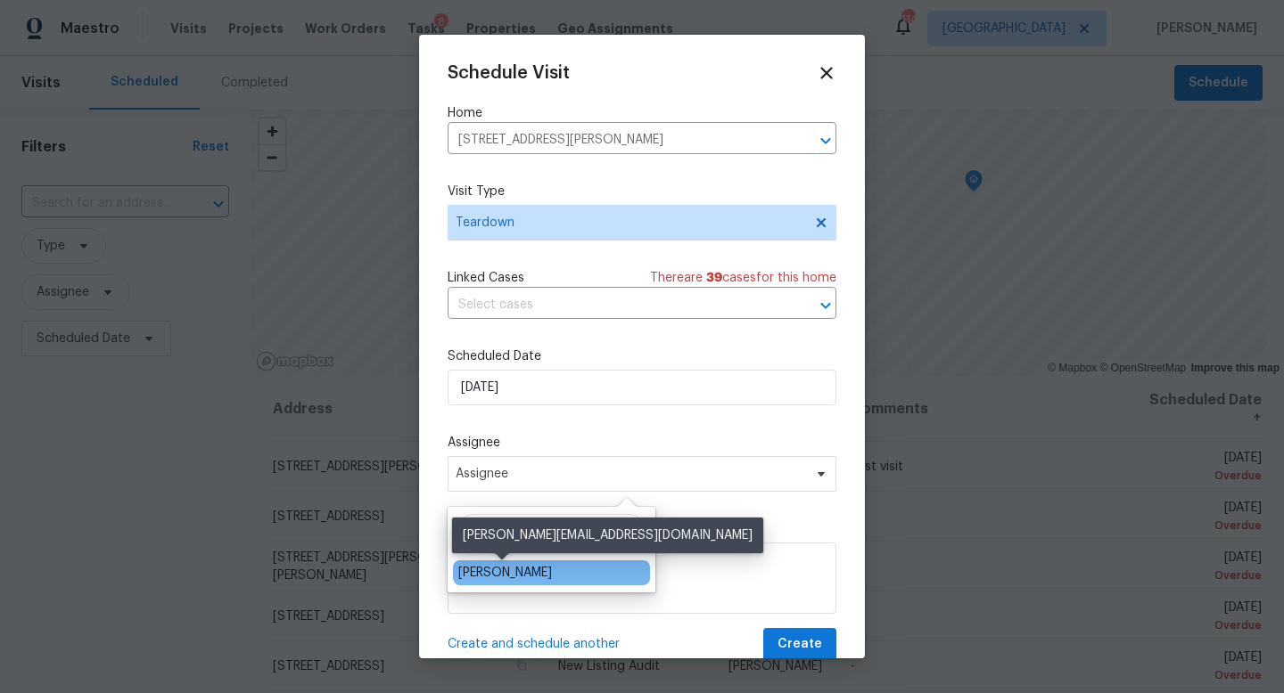
type input "[PERSON_NAME]"
click at [516, 578] on div "[PERSON_NAME]" at bounding box center [505, 573] width 94 height 18
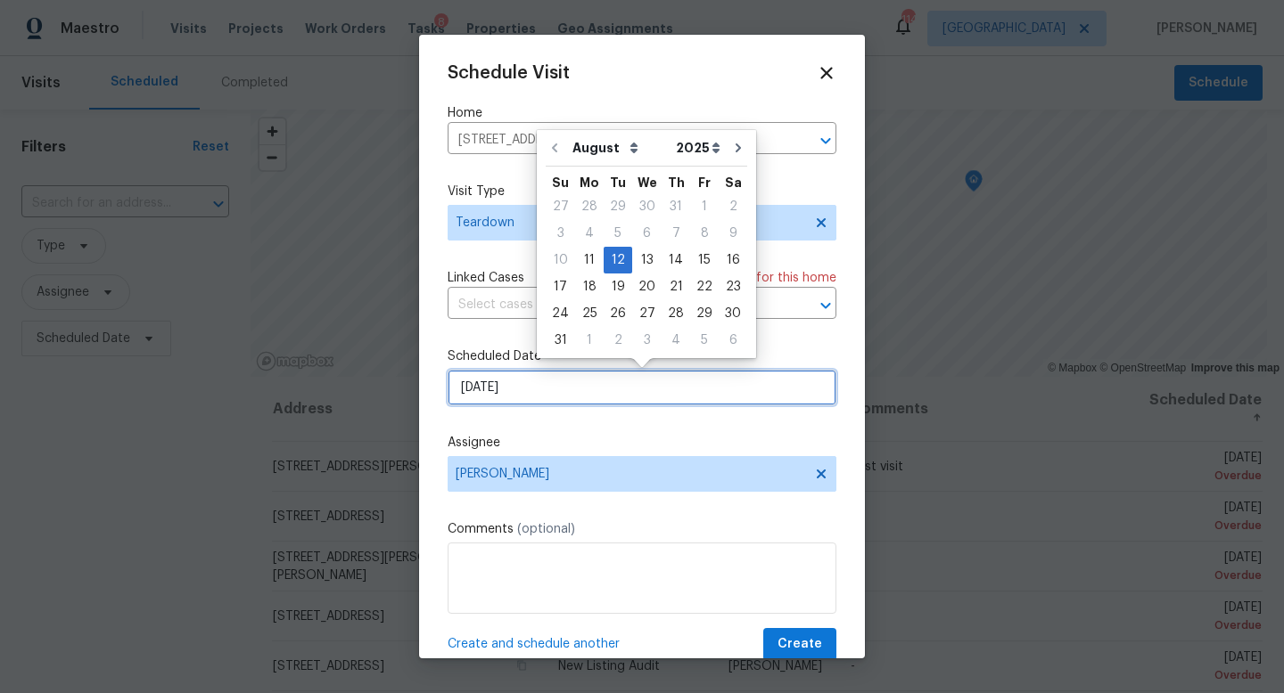
click at [538, 388] on input "[DATE]" at bounding box center [641, 388] width 389 height 36
click at [586, 258] on div "11" at bounding box center [589, 260] width 29 height 25
type input "[DATE]"
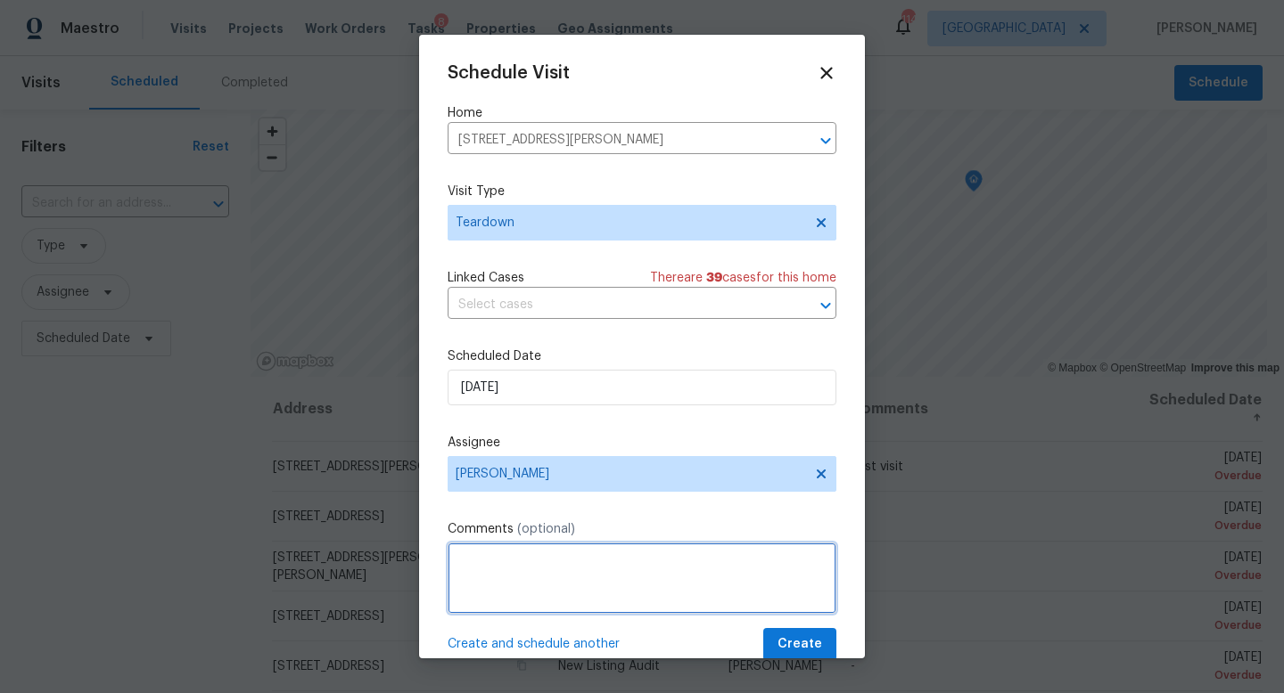
click at [498, 563] on textarea at bounding box center [641, 578] width 389 height 71
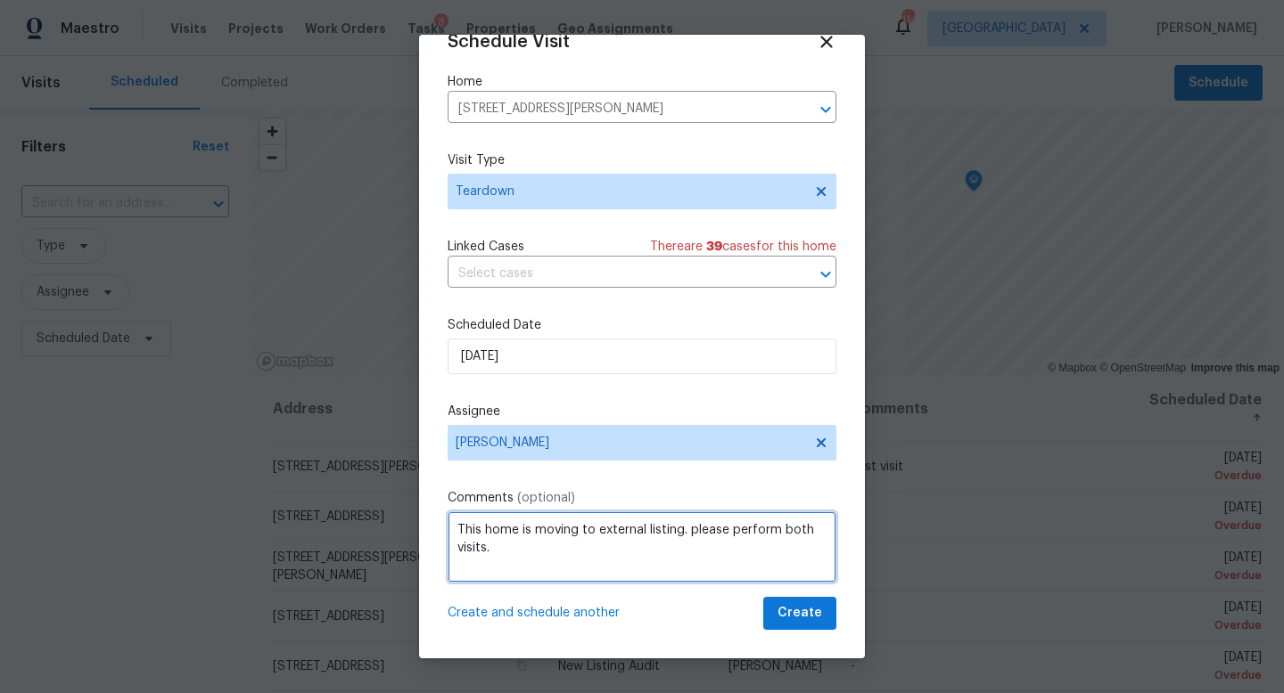
type textarea "This home is moving to external listing. please perform both visits."
click at [523, 610] on span "Create and schedule another" at bounding box center [533, 613] width 172 height 18
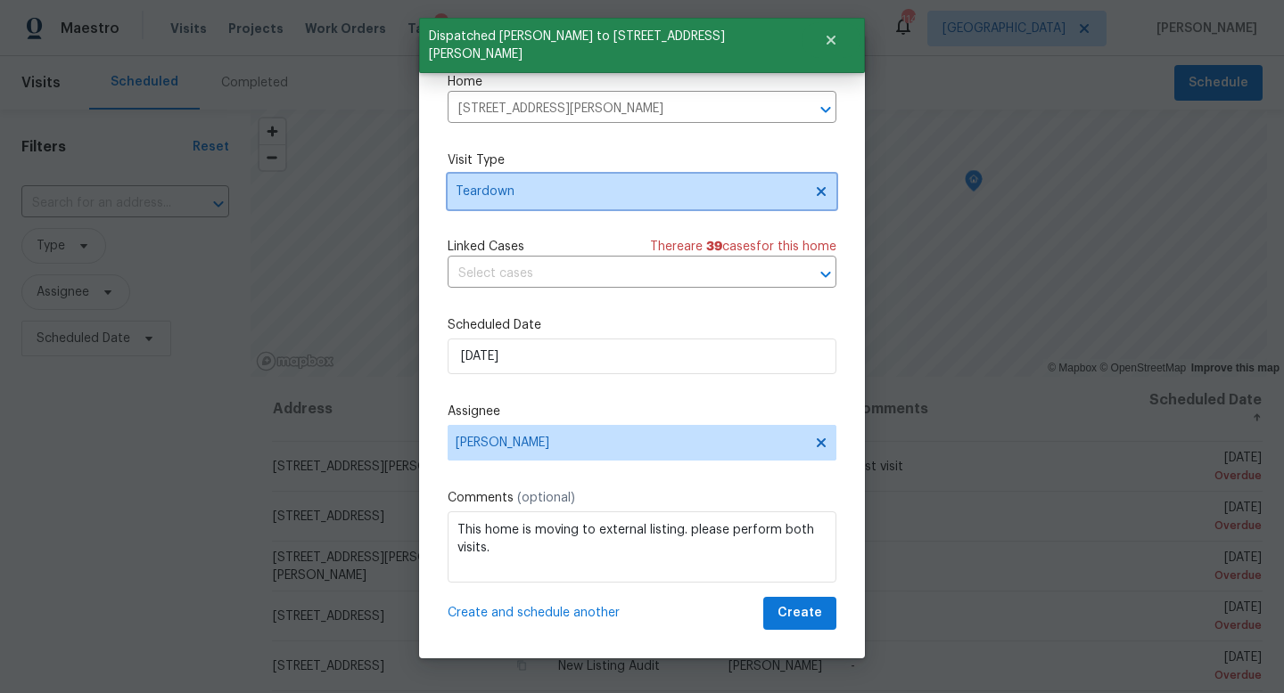
click at [552, 201] on span "Teardown" at bounding box center [641, 192] width 389 height 36
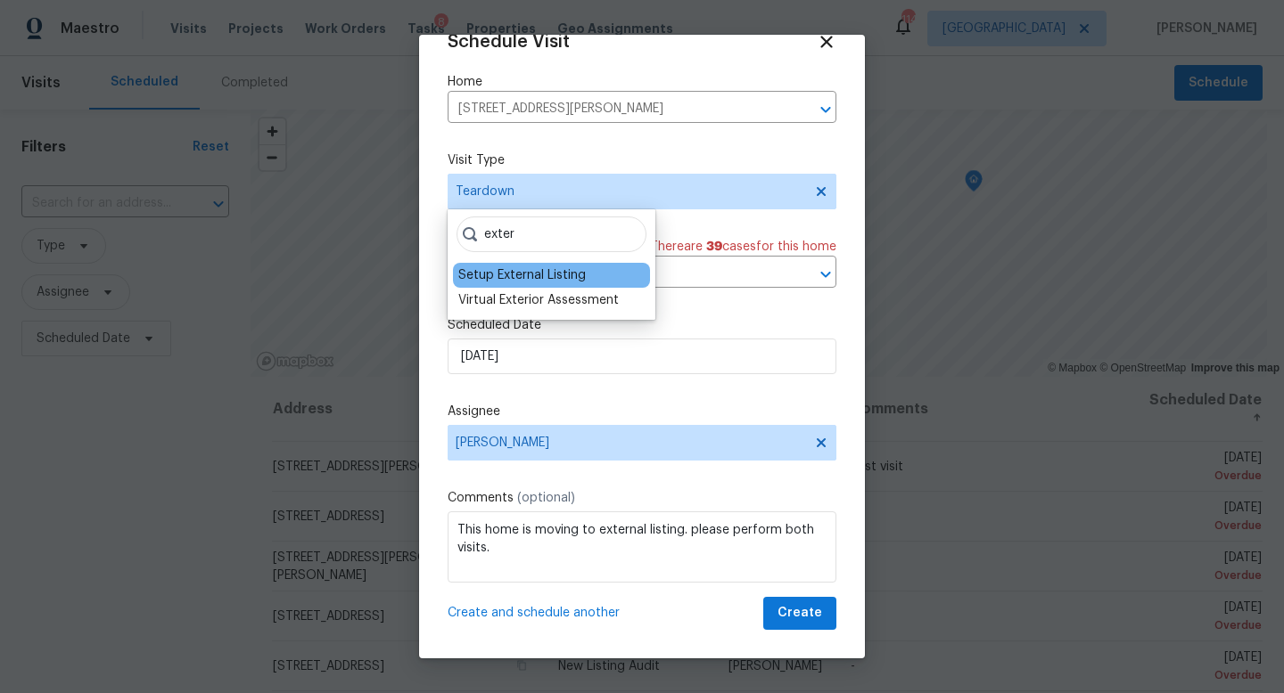
type input "exter"
click at [522, 274] on div "Setup External Listing" at bounding box center [521, 276] width 127 height 18
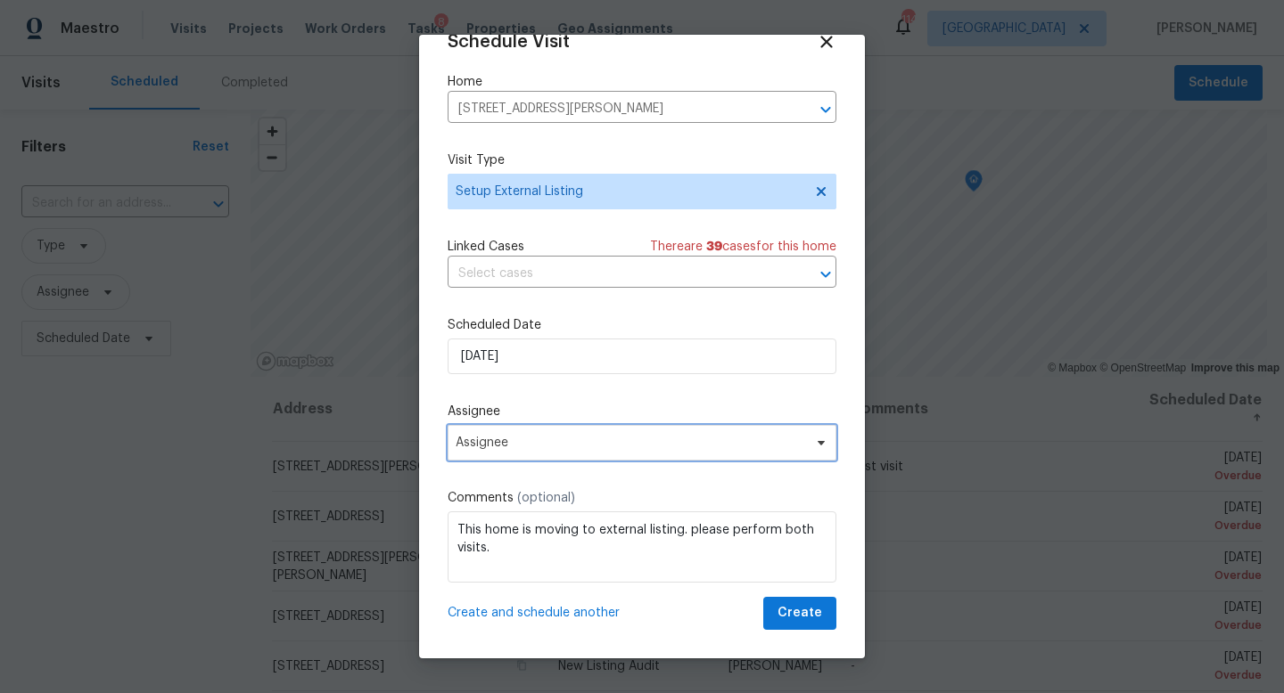
click at [570, 430] on span "Assignee" at bounding box center [641, 443] width 389 height 36
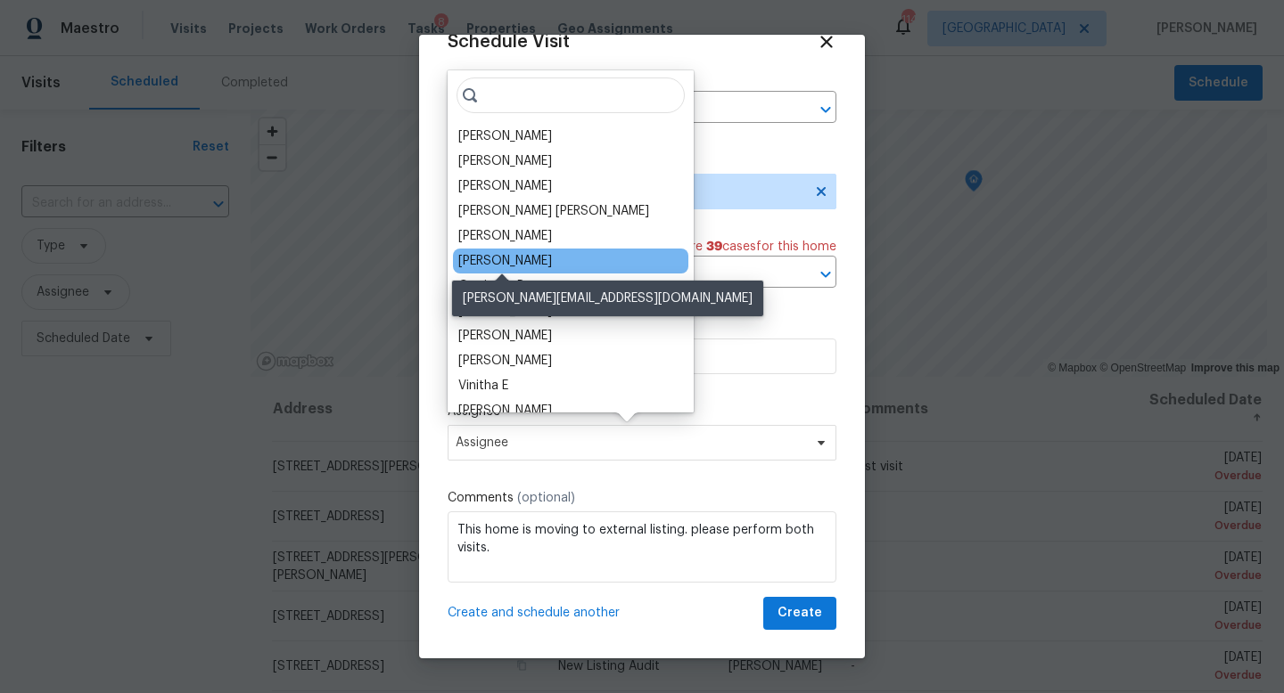
click at [512, 262] on div "[PERSON_NAME]" at bounding box center [505, 261] width 94 height 18
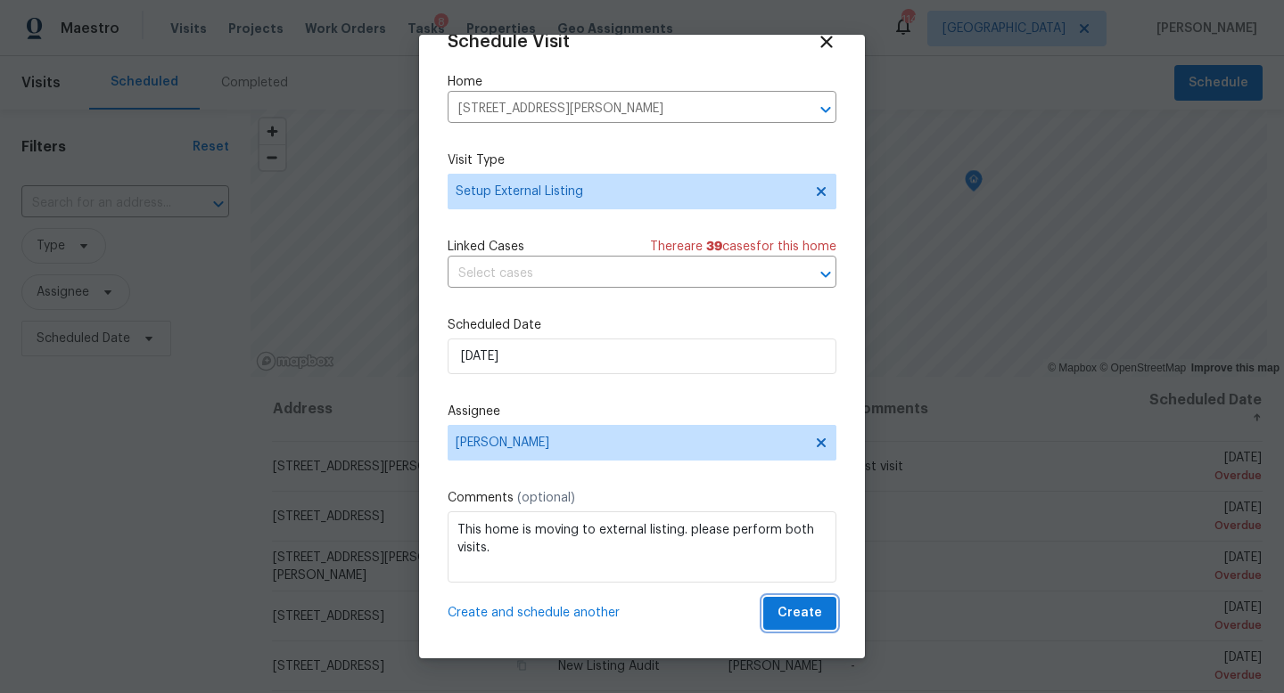
click at [802, 613] on span "Create" at bounding box center [799, 614] width 45 height 22
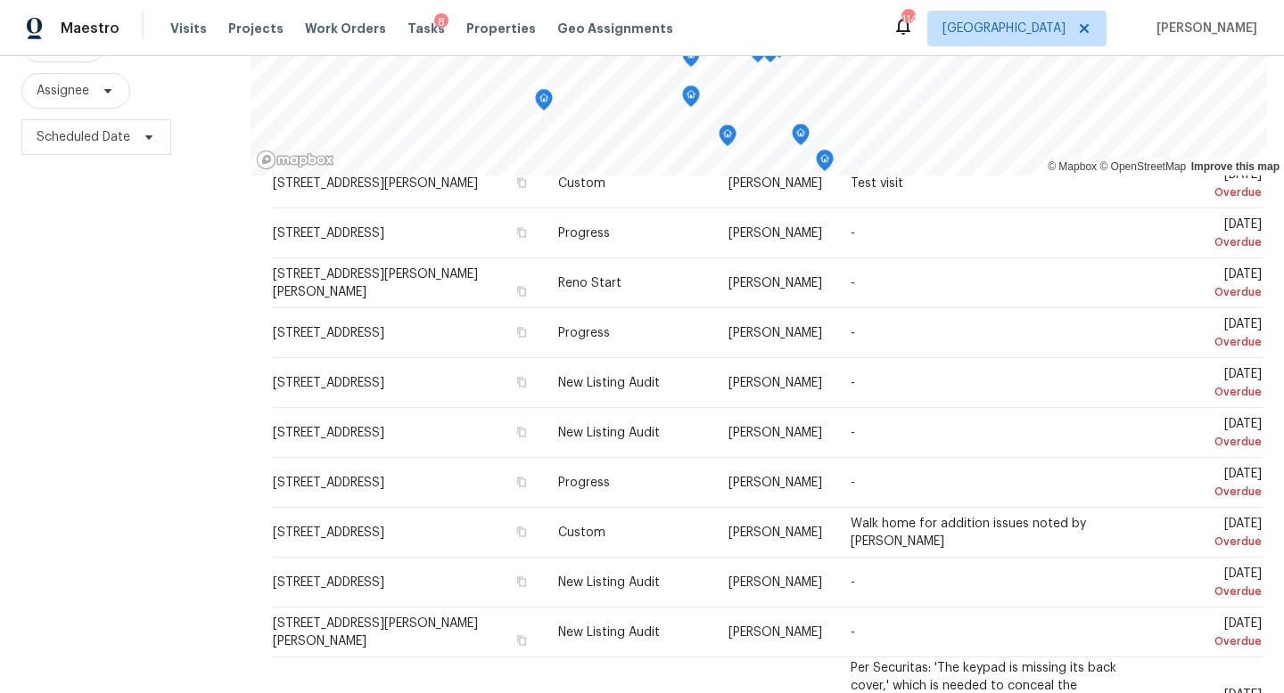
scroll to position [238, 0]
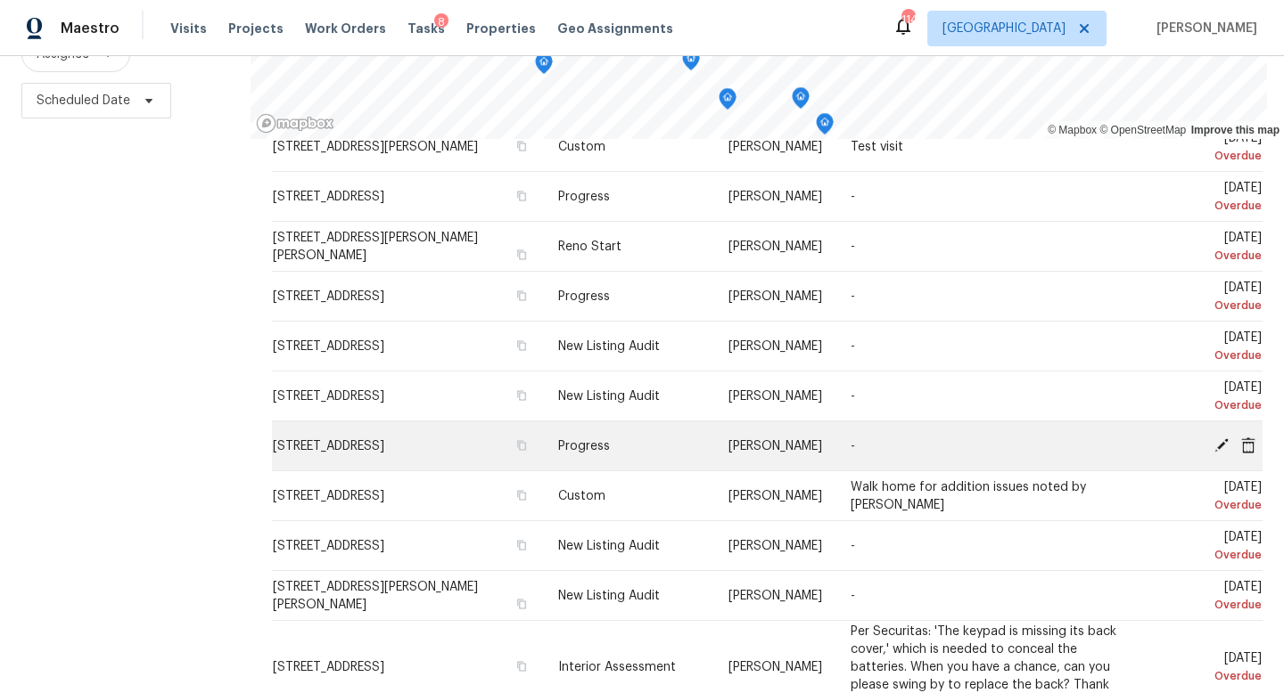
click at [1218, 441] on icon at bounding box center [1221, 445] width 16 height 16
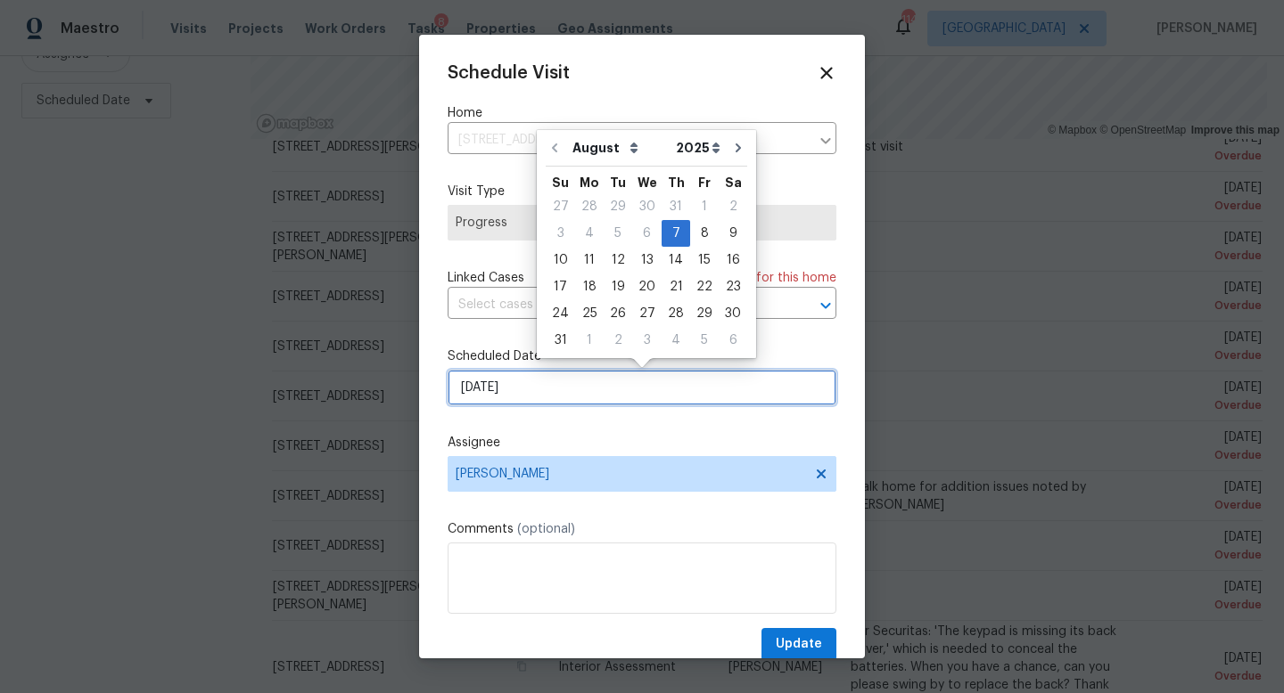
click at [570, 397] on input "[DATE]" at bounding box center [641, 388] width 389 height 36
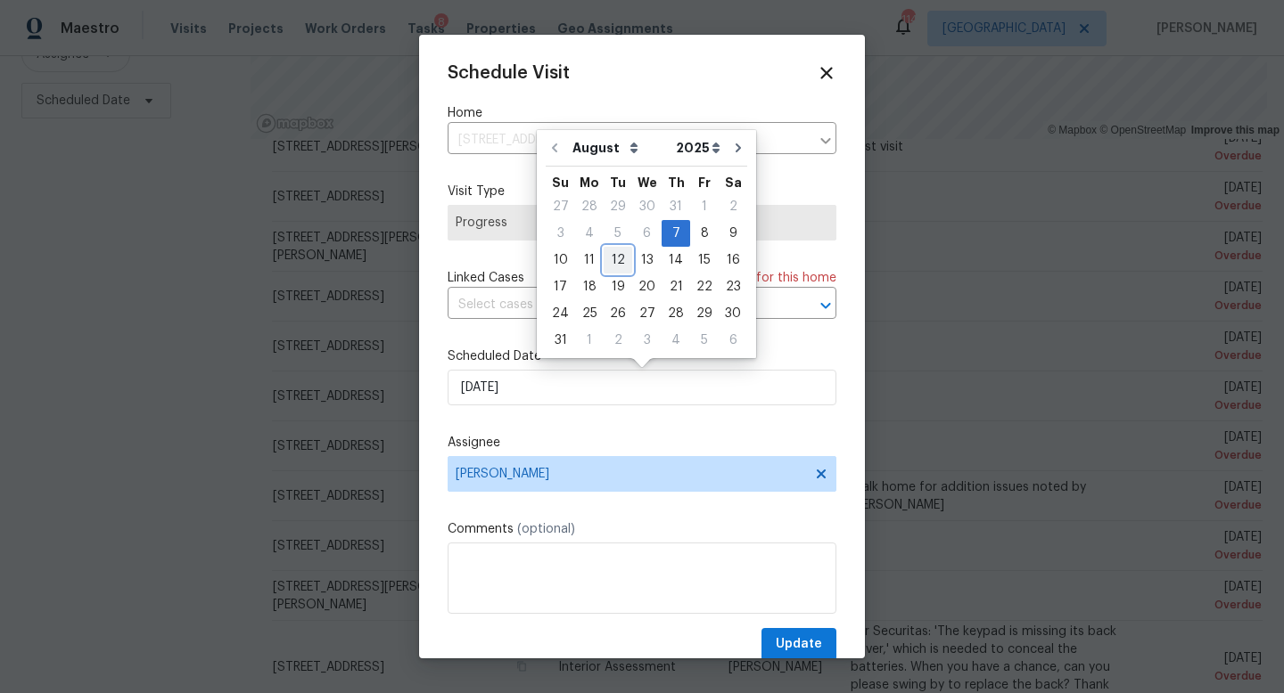
click at [605, 269] on div "12" at bounding box center [617, 260] width 29 height 25
type input "[DATE]"
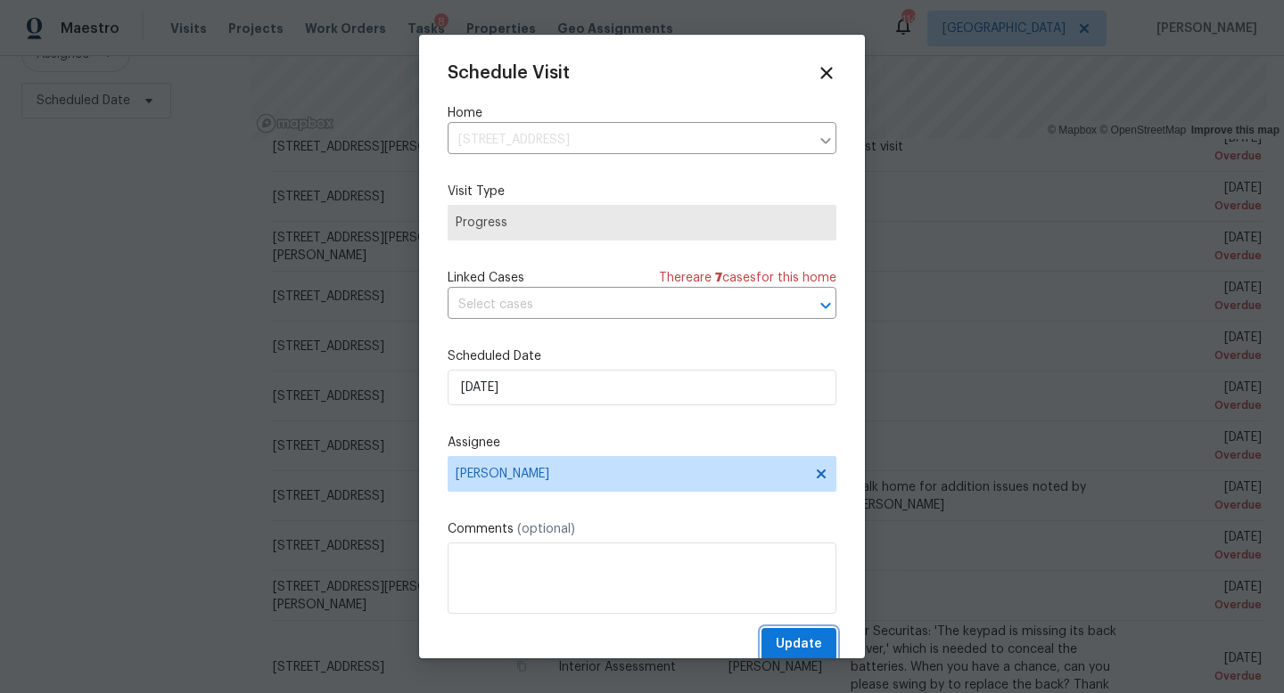
click at [803, 639] on span "Update" at bounding box center [798, 645] width 46 height 22
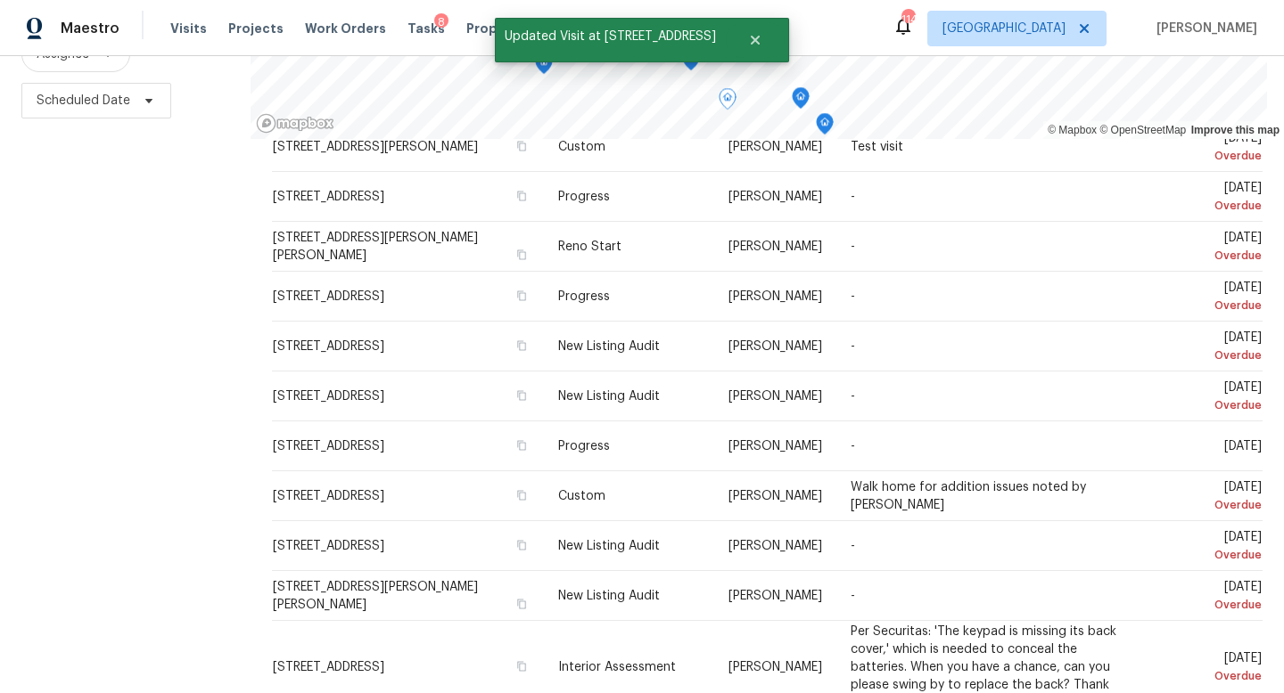
scroll to position [81, 0]
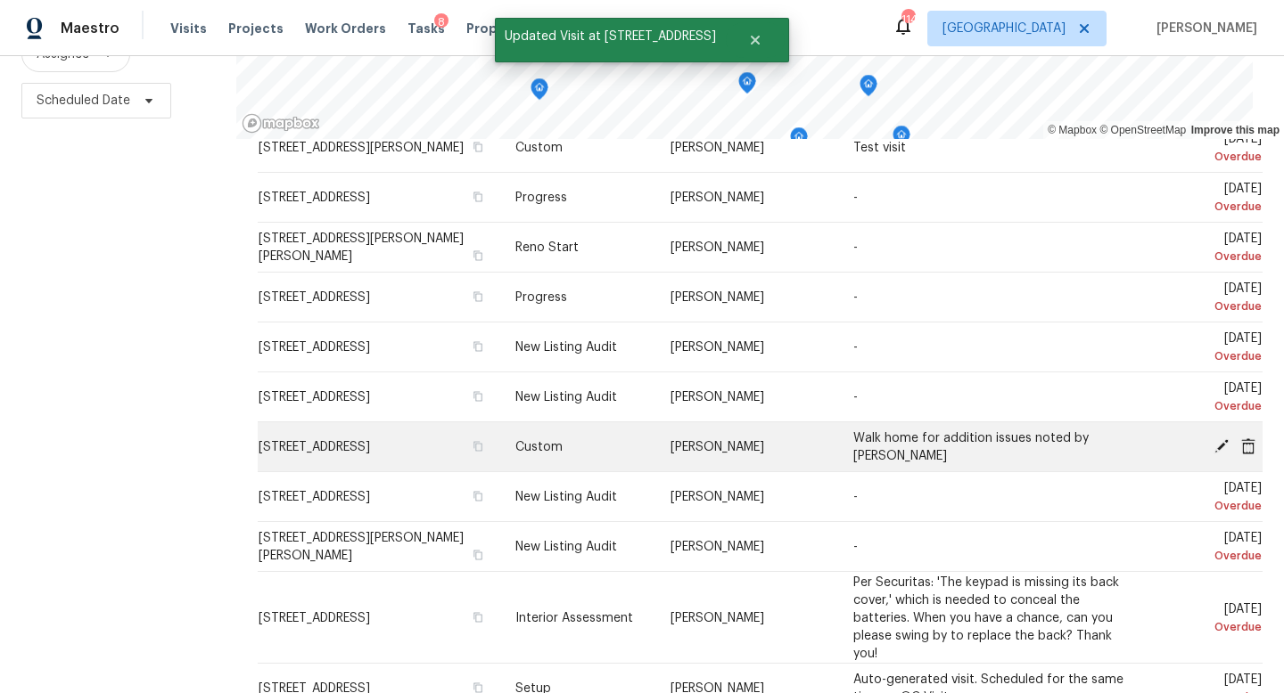
click at [1223, 439] on icon at bounding box center [1221, 446] width 14 height 14
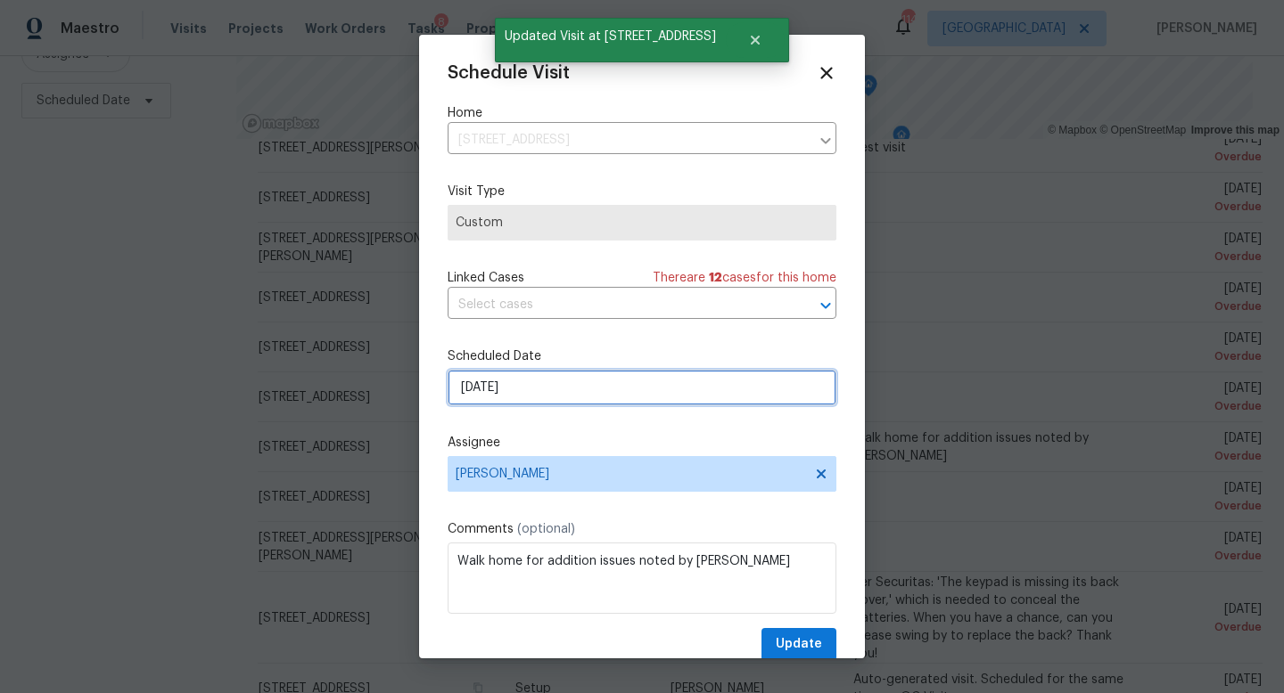
click at [537, 385] on input "[DATE]" at bounding box center [641, 388] width 389 height 36
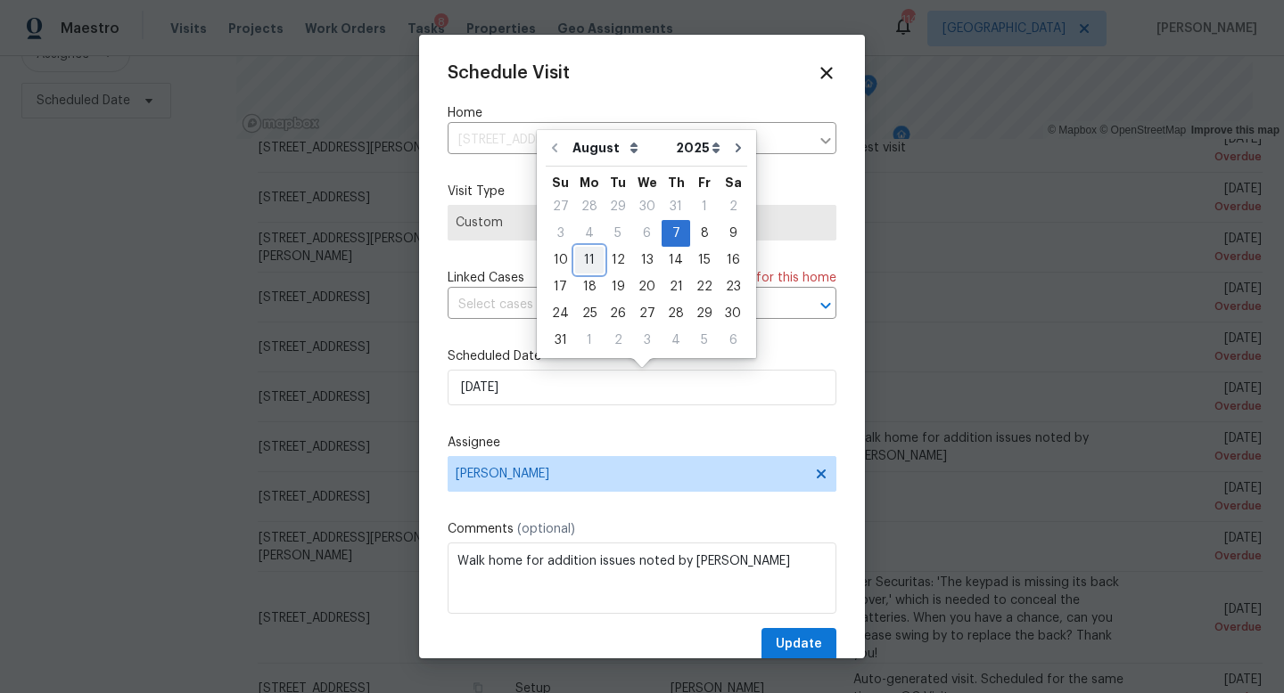
click at [579, 258] on div "11" at bounding box center [589, 260] width 29 height 25
type input "[DATE]"
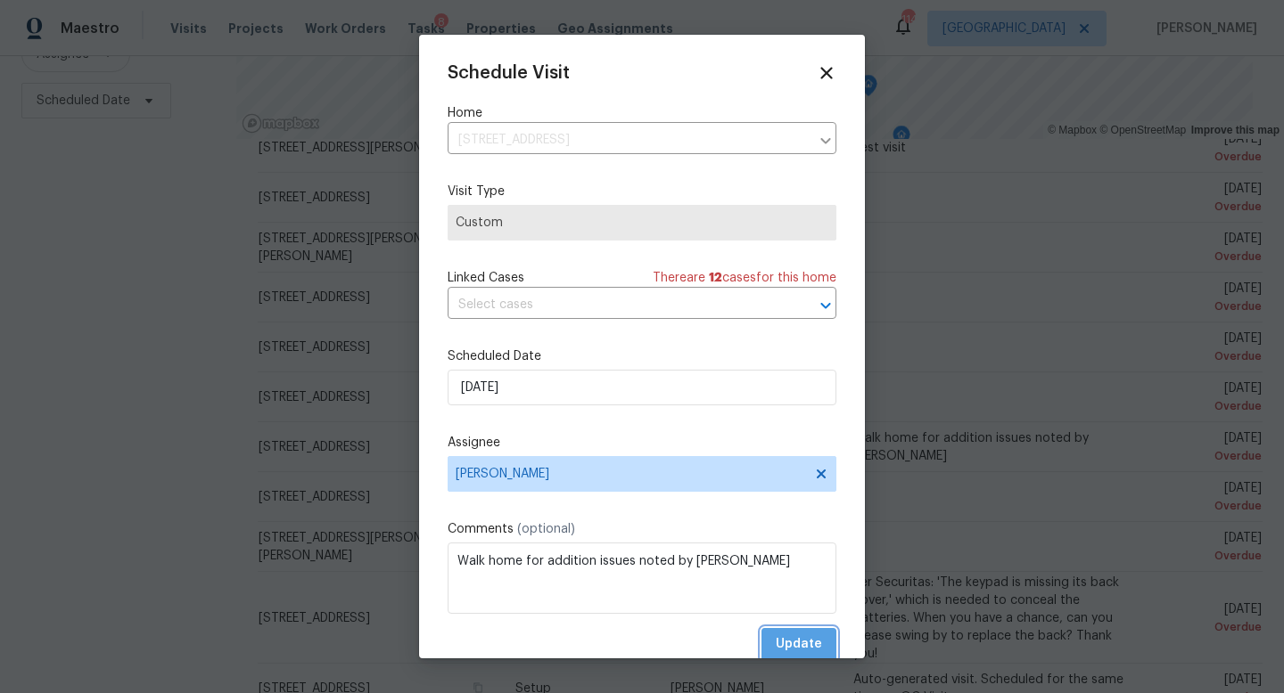
click at [787, 639] on span "Update" at bounding box center [798, 645] width 46 height 22
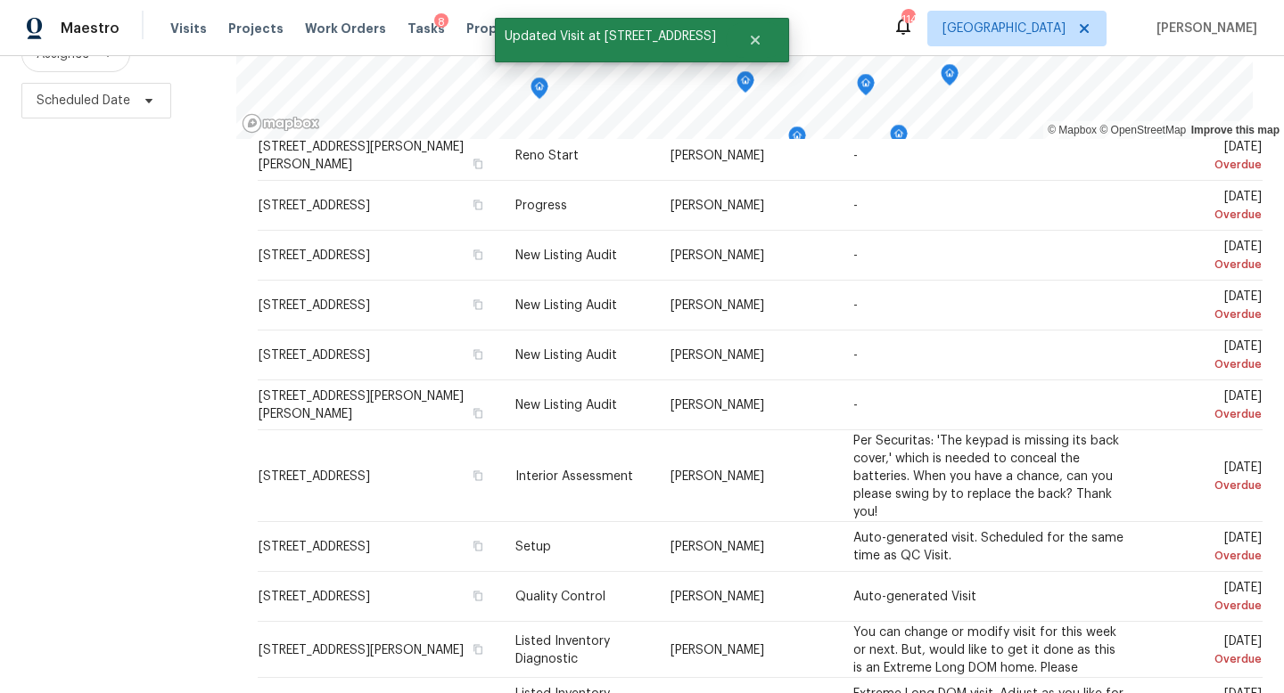
scroll to position [0, 0]
